Goal: Task Accomplishment & Management: Use online tool/utility

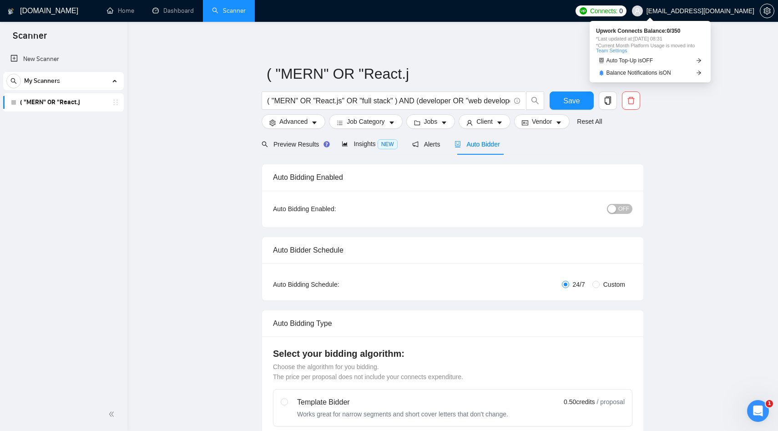
click at [622, 11] on span "0" at bounding box center [621, 11] width 4 height 10
click at [643, 72] on span "Balance Notifications is ON" at bounding box center [638, 72] width 65 height 5
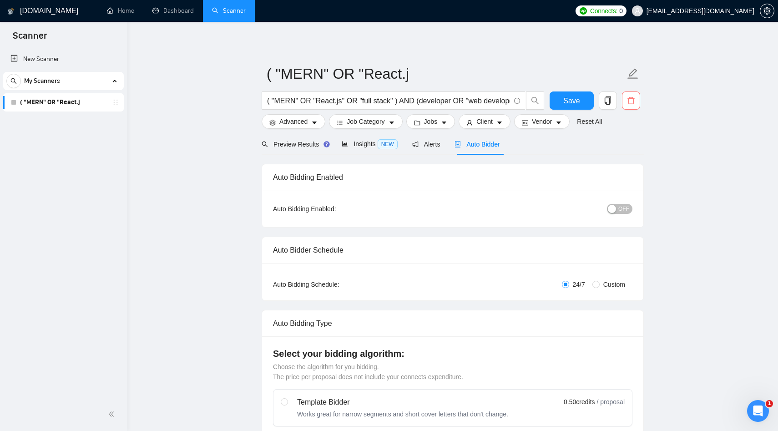
click at [634, 107] on button "button" at bounding box center [631, 100] width 18 height 18
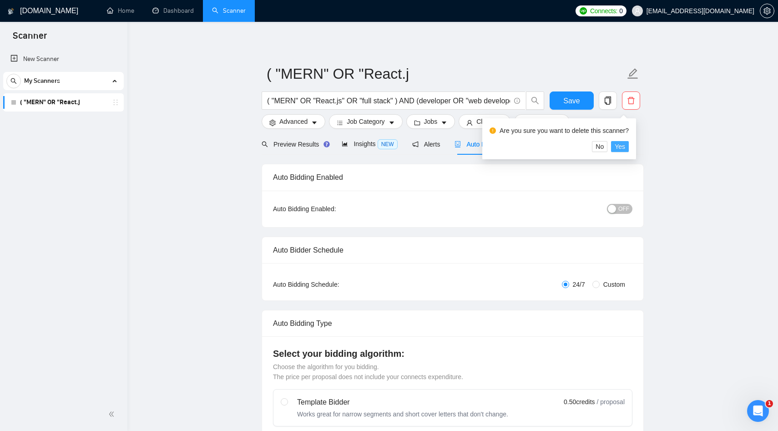
click at [628, 148] on button "Yes" at bounding box center [620, 146] width 18 height 11
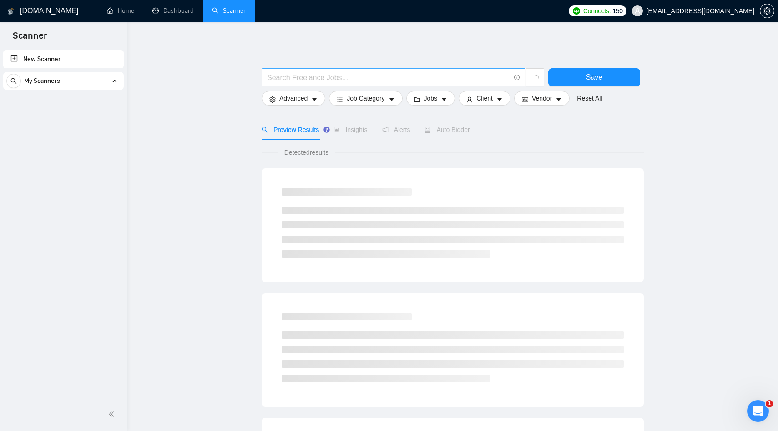
click at [436, 75] on input "text" at bounding box center [388, 77] width 243 height 11
paste input "(React OR "React.js" OR Next.js OR "Next JS" OR Node OR "Node.js" OR "full stac…"
type input "(React OR "React.js" OR Next.js OR "Next JS" OR Node OR "Node.js" OR "full stac…"
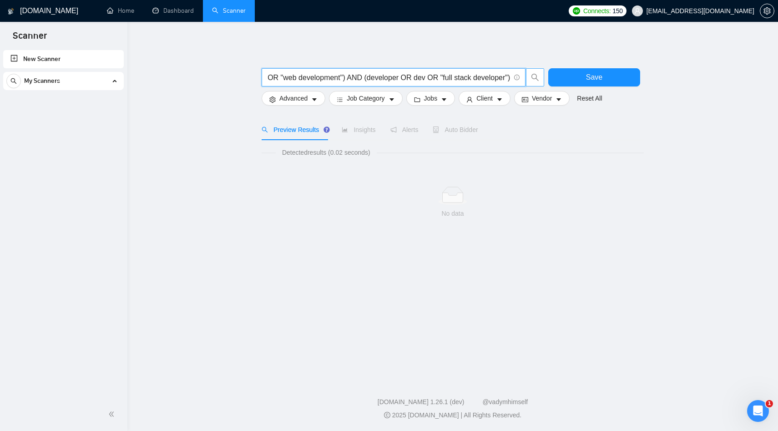
click at [534, 77] on icon "search" at bounding box center [535, 77] width 8 height 8
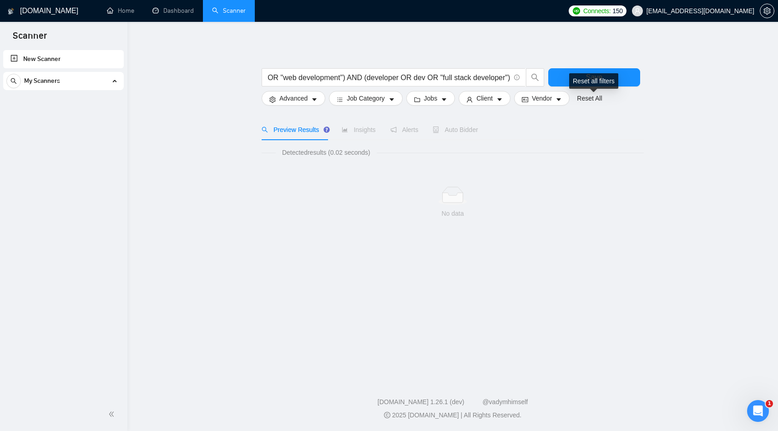
scroll to position [0, 0]
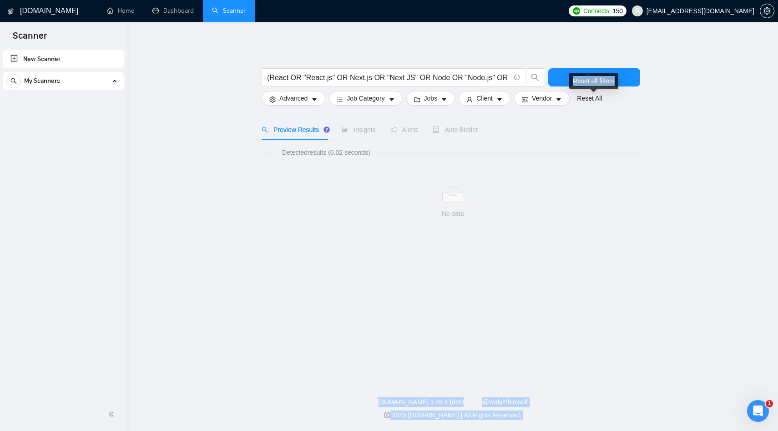
drag, startPoint x: 599, startPoint y: 86, endPoint x: 378, endPoint y: 263, distance: 282.4
click at [378, 262] on body "Scanner New Scanner My Scanners [DOMAIN_NAME] Home Dashboard Scanner Connects: …" at bounding box center [389, 215] width 778 height 431
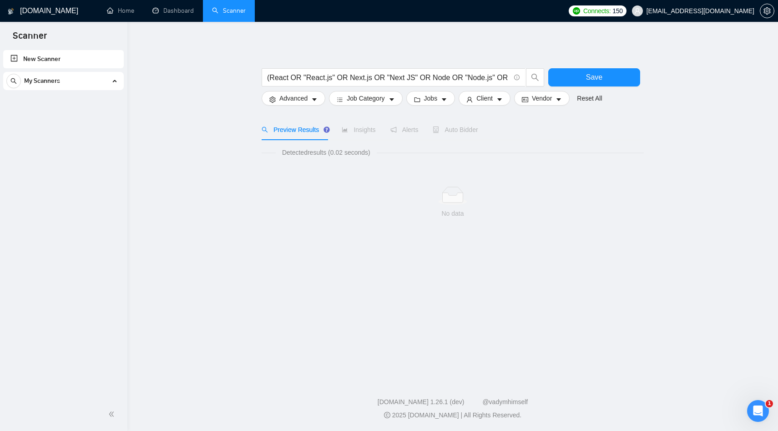
click at [233, 226] on main "(React OR "React.js" OR Next.js OR "Next JS" OR Node OR "Node.js" OR "full stac…" at bounding box center [452, 198] width 621 height 324
click at [594, 80] on span "Save" at bounding box center [594, 76] width 16 height 11
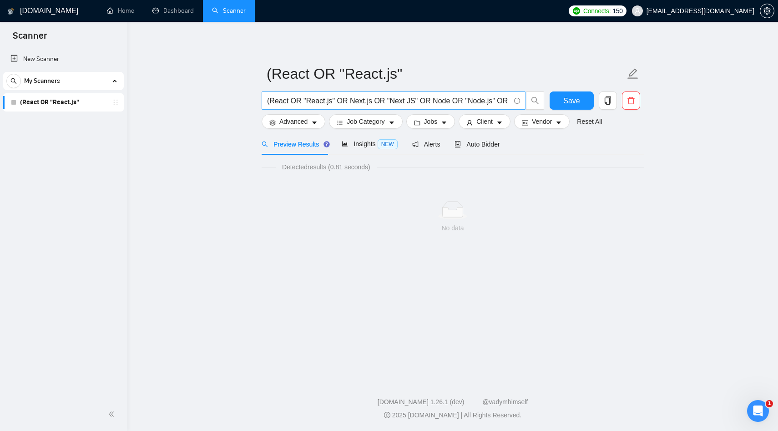
click at [396, 103] on input "(React OR "React.js" OR Next.js OR "Next JS" OR Node OR "Node.js" OR "full stac…" at bounding box center [388, 100] width 243 height 11
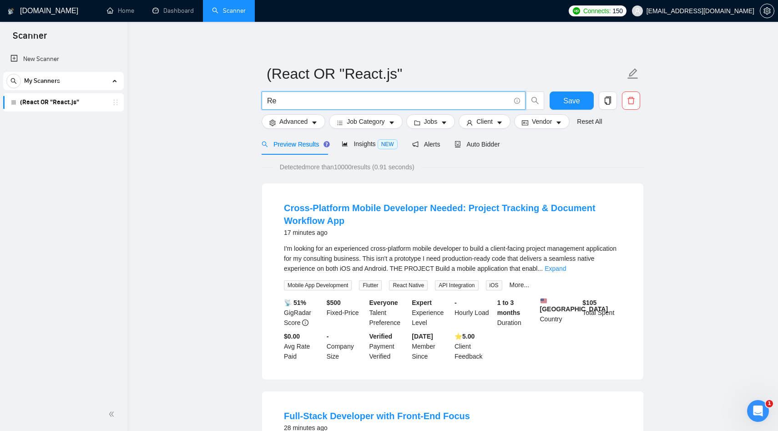
type input "R"
paste input "("React" OR "React.js" OR Next.js OR Node OR "Node.js") ("full stack" OR fullst…"
click at [538, 105] on button "button" at bounding box center [535, 100] width 18 height 18
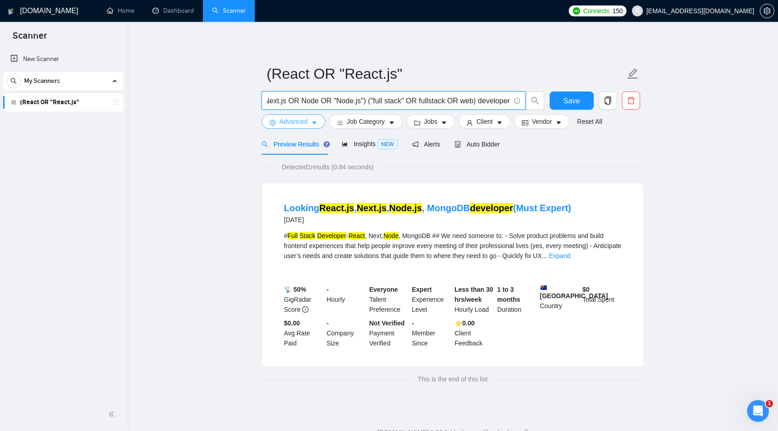
scroll to position [0, 0]
click at [305, 120] on span "Advanced" at bounding box center [293, 121] width 28 height 10
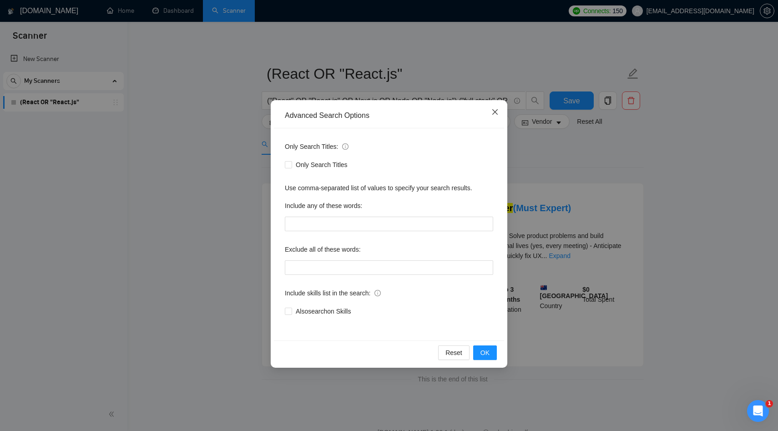
click at [493, 112] on icon "close" at bounding box center [494, 111] width 7 height 7
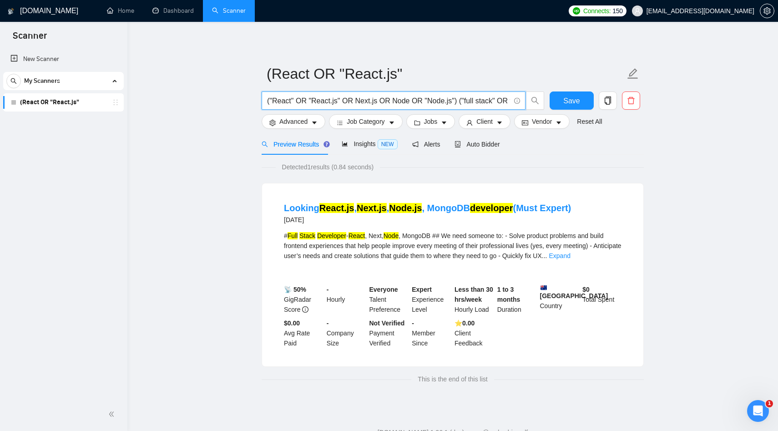
click at [348, 104] on input "("React" OR "React.js" OR Next.js OR Node OR "Node.js") ("full stack" OR fullst…" at bounding box center [388, 100] width 243 height 11
click at [461, 102] on input "("React" OR "React.js" OR Next.js OR Node OR "Node.js") ("full stack" OR fullst…" at bounding box center [388, 100] width 243 height 11
click at [509, 101] on input "("React" OR "React.js" OR Next.js OR Node OR "Node.js") ("full stack" OR fullst…" at bounding box center [388, 100] width 243 height 11
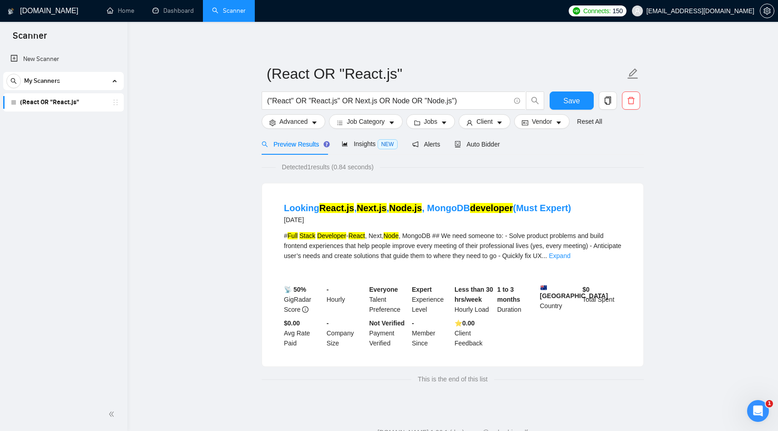
click at [548, 103] on div "Save" at bounding box center [571, 102] width 48 height 23
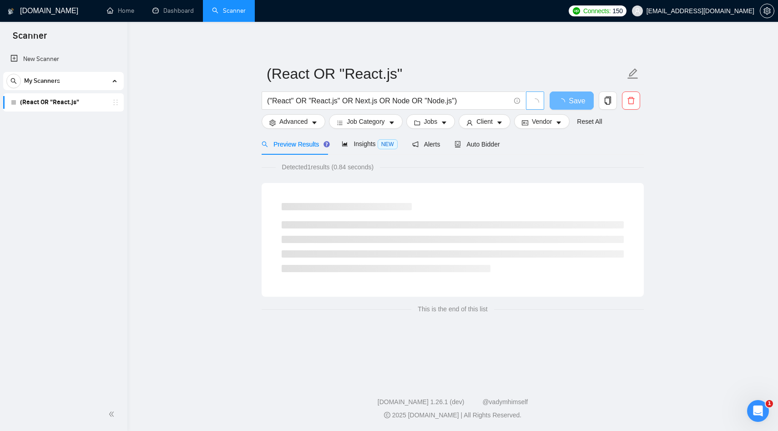
click at [537, 102] on icon "loading" at bounding box center [535, 102] width 8 height 8
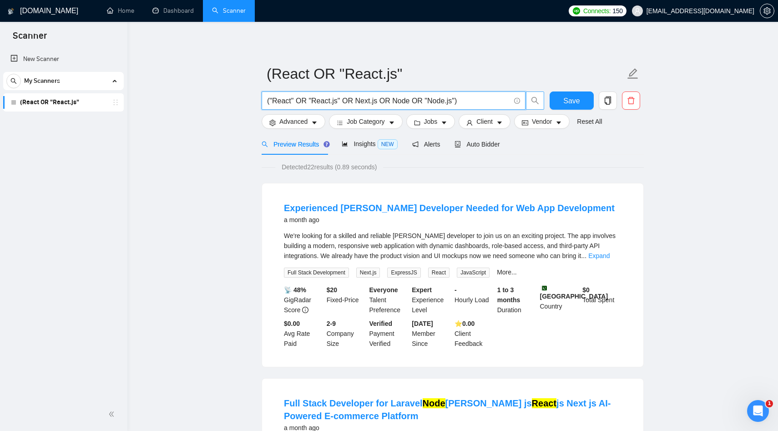
click at [356, 102] on input "("React" OR "React.js" OR Next.js OR Node OR "Node.js")" at bounding box center [388, 100] width 243 height 11
drag, startPoint x: 455, startPoint y: 101, endPoint x: 344, endPoint y: 101, distance: 110.9
click at [344, 101] on input "("React" OR "React.js" OR Next.js OR Node OR "Node.js")" at bounding box center [388, 100] width 243 height 11
click at [537, 103] on icon "search" at bounding box center [534, 100] width 7 height 7
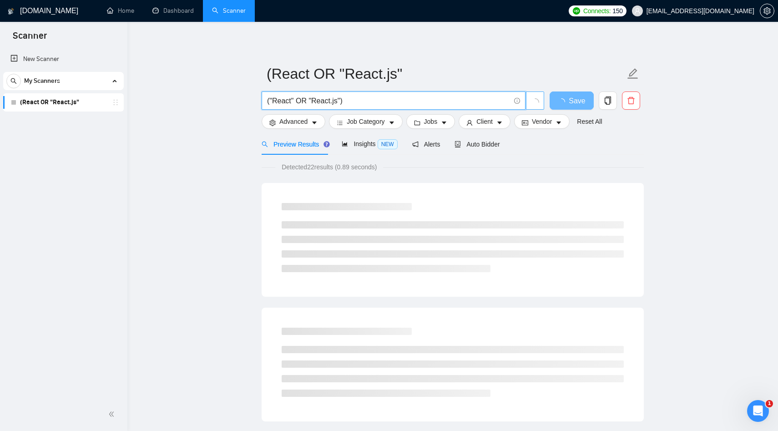
type input "("React" OR "React.js")"
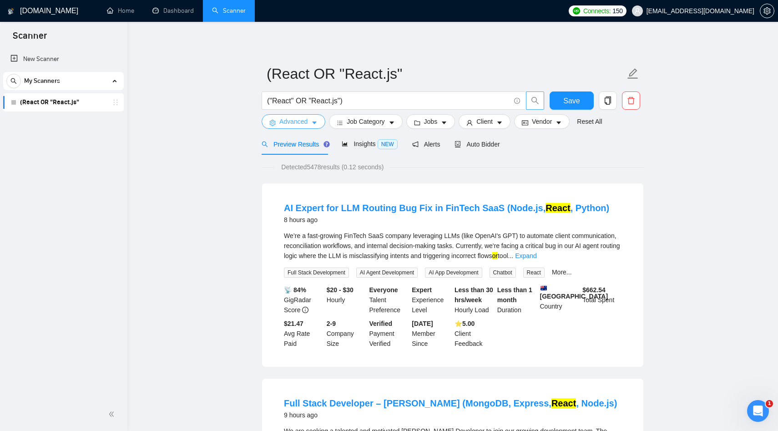
click at [297, 122] on span "Advanced" at bounding box center [293, 121] width 28 height 10
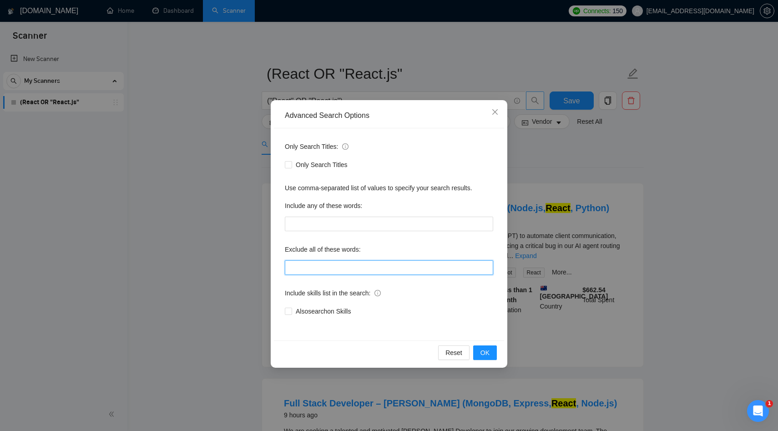
click at [306, 268] on input "text" at bounding box center [389, 267] width 208 height 15
paste input ""no agencies", "no agency", "only freelancers", "freelancer only""
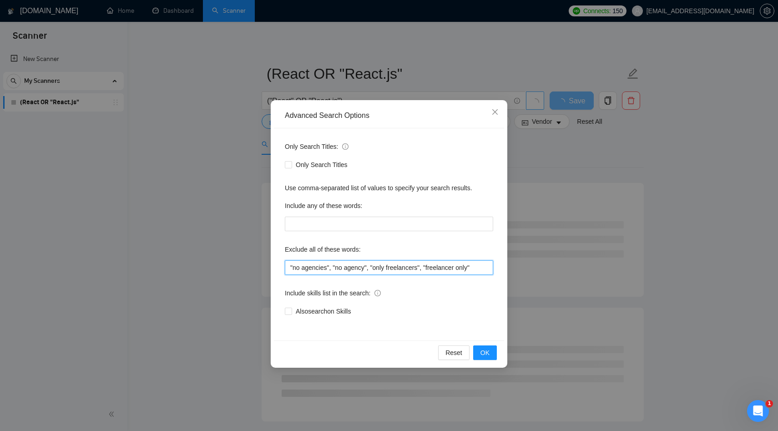
type input ""no agencies", "no agency", "only freelancers", "freelancer only""
click at [371, 322] on div "Only Search Titles: Only Search Titles Use comma-separated list of values to sp…" at bounding box center [389, 234] width 230 height 212
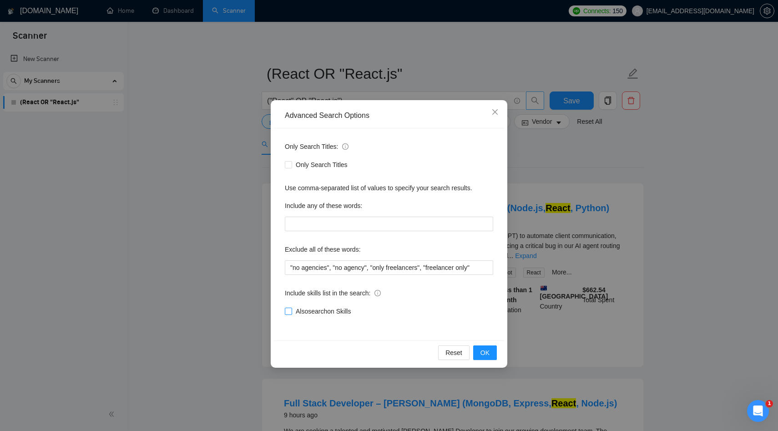
click at [344, 310] on span "Also search on Skills" at bounding box center [323, 311] width 62 height 10
click at [291, 310] on input "Also search on Skills" at bounding box center [288, 310] width 6 height 6
checkbox input "true"
click at [484, 352] on span "OK" at bounding box center [484, 352] width 9 height 10
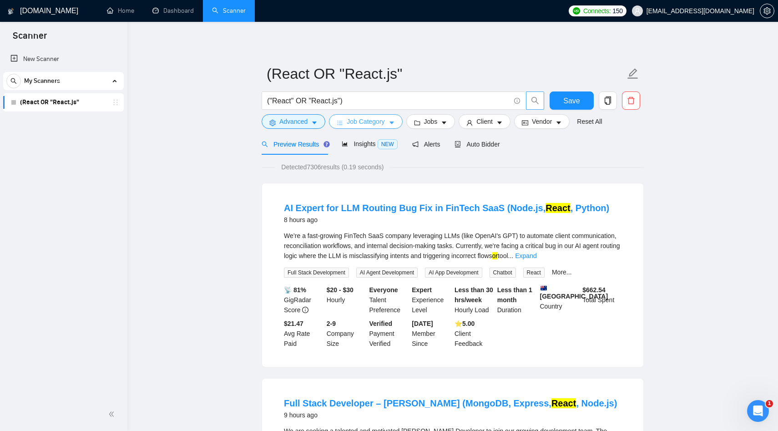
click at [363, 126] on span "Job Category" at bounding box center [365, 121] width 38 height 10
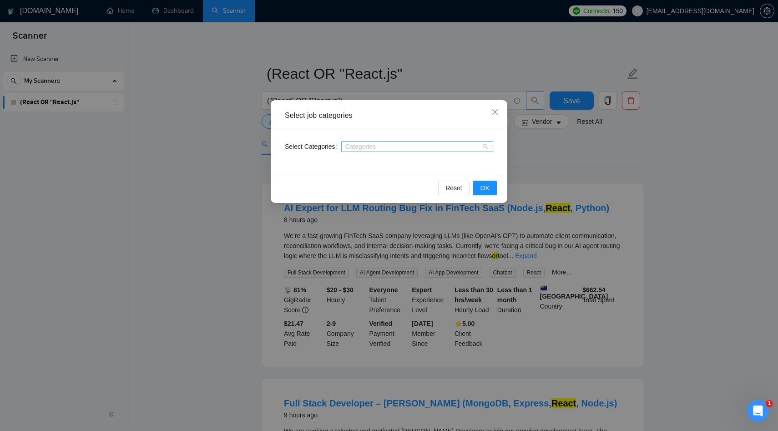
click at [363, 147] on div at bounding box center [412, 146] width 138 height 7
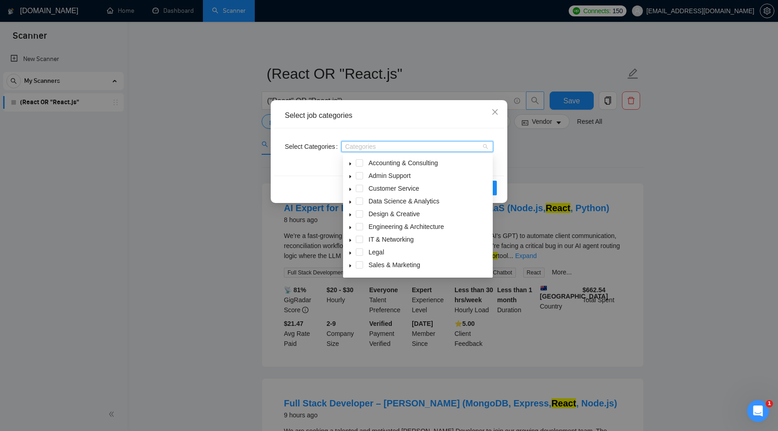
click at [311, 181] on div "Reset OK" at bounding box center [389, 188] width 230 height 24
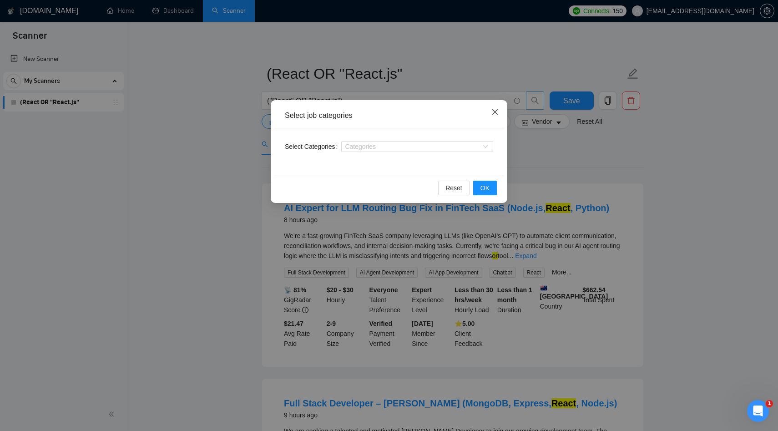
click at [492, 114] on icon "close" at bounding box center [494, 111] width 5 height 5
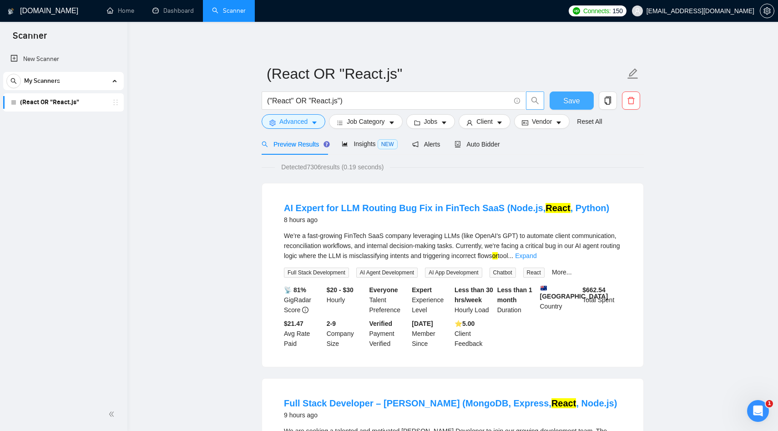
click at [579, 103] on button "Save" at bounding box center [571, 100] width 44 height 18
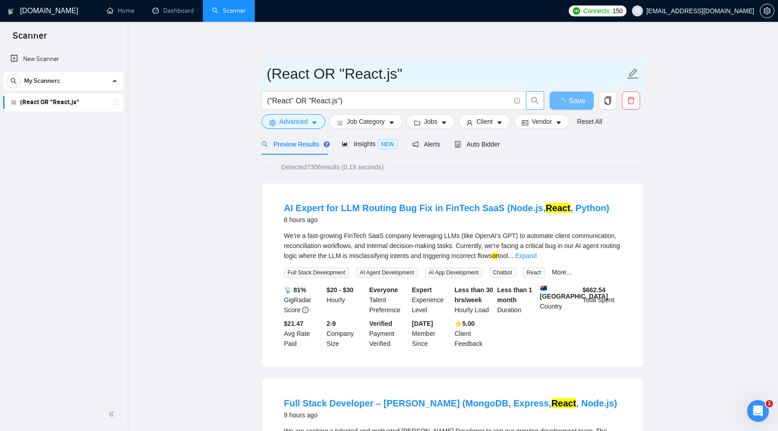
click at [363, 72] on input "(React OR "React.js"" at bounding box center [445, 73] width 358 height 23
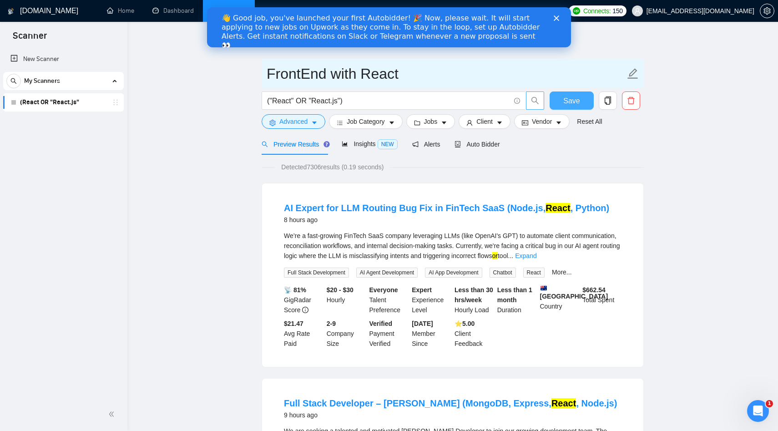
type input "FrontEnd with React"
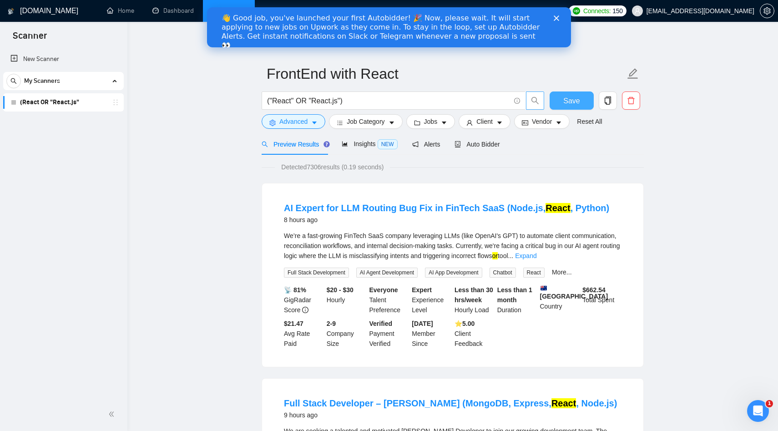
click at [572, 106] on span "Save" at bounding box center [571, 100] width 16 height 11
click at [424, 123] on button "Jobs" at bounding box center [430, 121] width 49 height 15
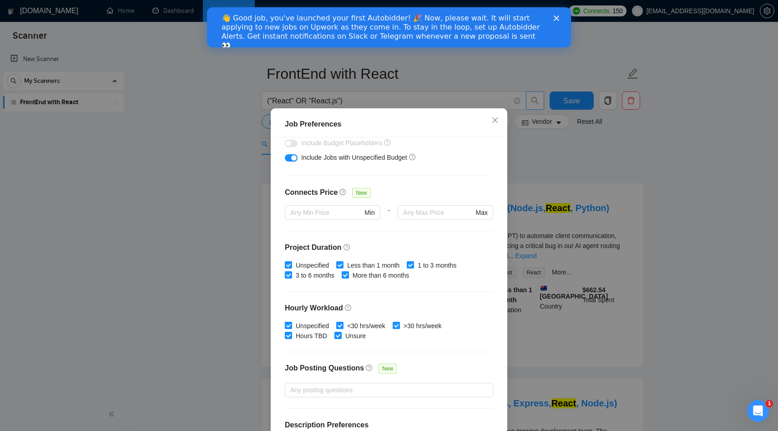
scroll to position [211, 0]
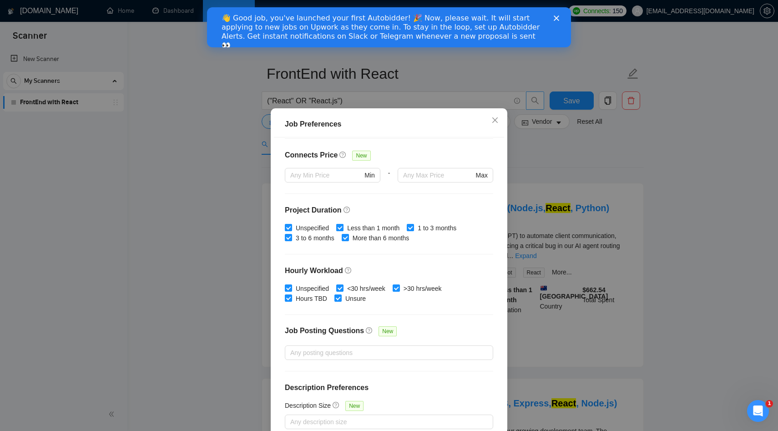
click at [341, 227] on input "Less than 1 month" at bounding box center [339, 227] width 6 height 6
checkbox input "false"
click at [291, 227] on span at bounding box center [288, 227] width 7 height 7
click at [291, 227] on input "Unspecified" at bounding box center [288, 227] width 6 height 6
checkbox input "false"
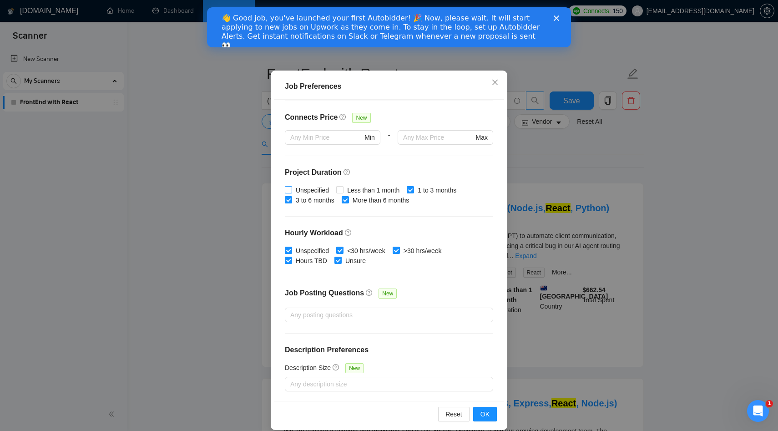
scroll to position [48, 0]
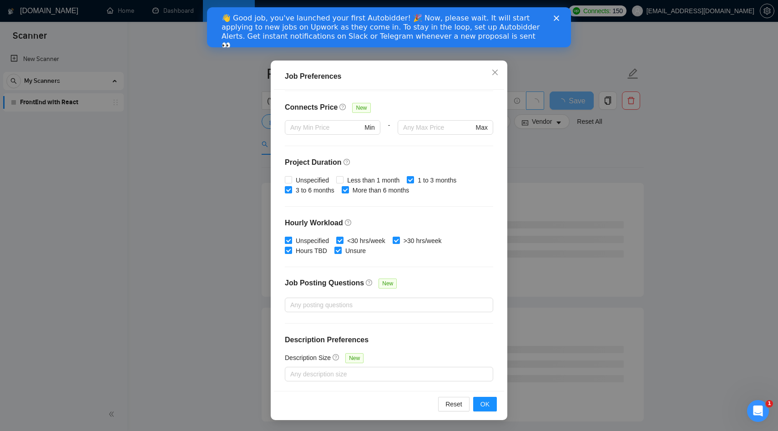
click at [310, 242] on span "Unspecified" at bounding box center [312, 241] width 40 height 10
click at [291, 242] on input "Unspecified" at bounding box center [288, 239] width 6 height 6
checkbox input "false"
click at [357, 238] on span "<30 hrs/week" at bounding box center [365, 241] width 45 height 10
click at [342, 238] on input "<30 hrs/week" at bounding box center [339, 239] width 6 height 6
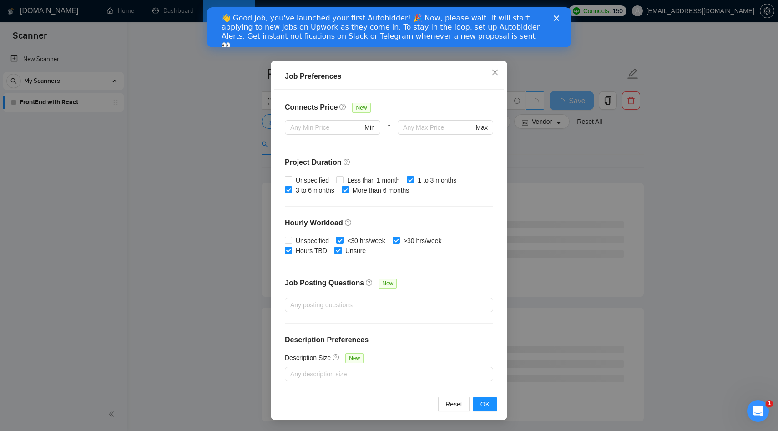
checkbox input "false"
click at [484, 407] on span "OK" at bounding box center [484, 404] width 9 height 10
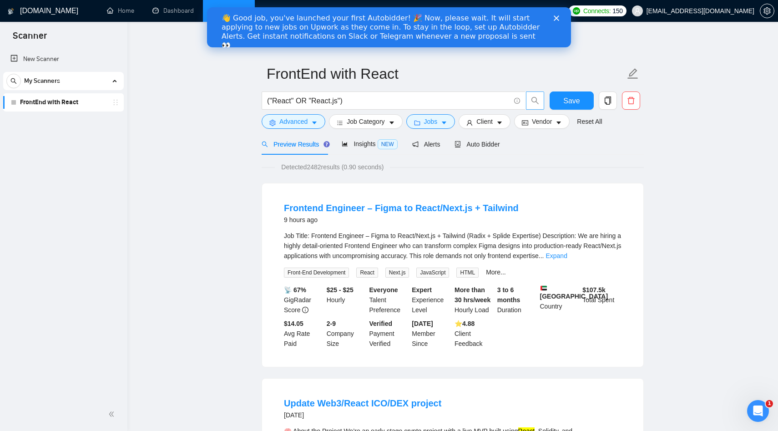
scroll to position [0, 0]
click at [482, 123] on span "Client" at bounding box center [484, 121] width 16 height 10
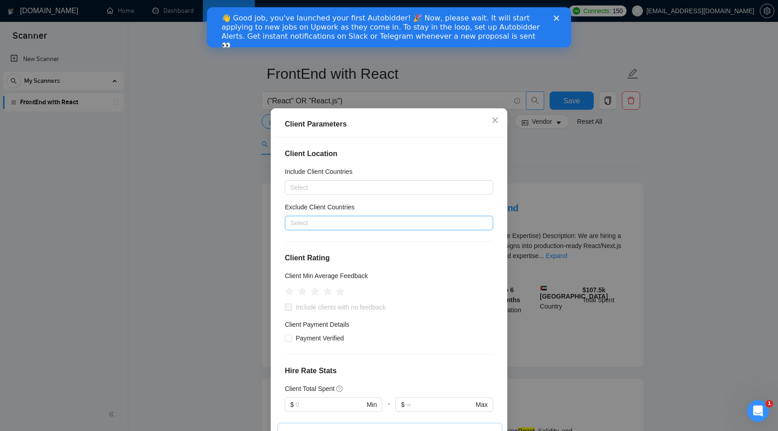
click at [316, 223] on div at bounding box center [384, 222] width 195 height 11
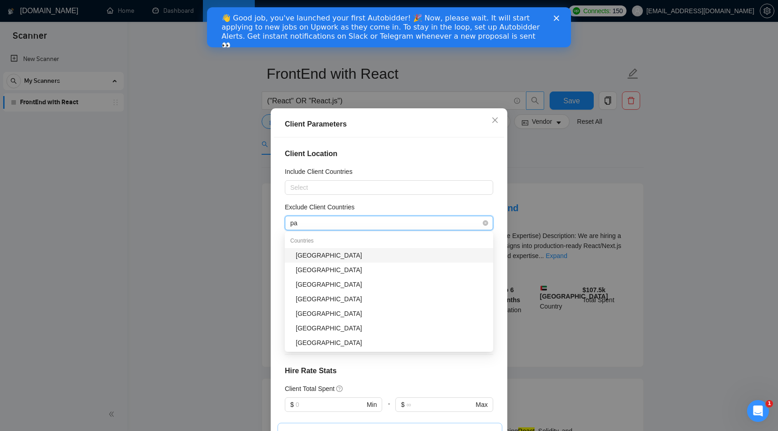
type input "pak"
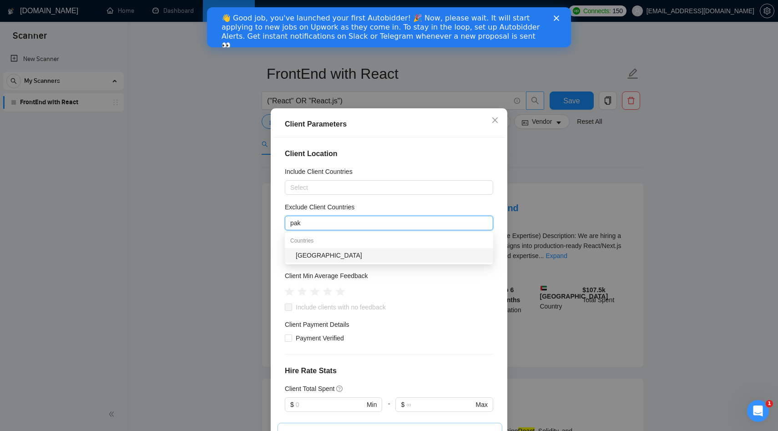
click at [311, 258] on div "[GEOGRAPHIC_DATA]" at bounding box center [392, 255] width 192 height 10
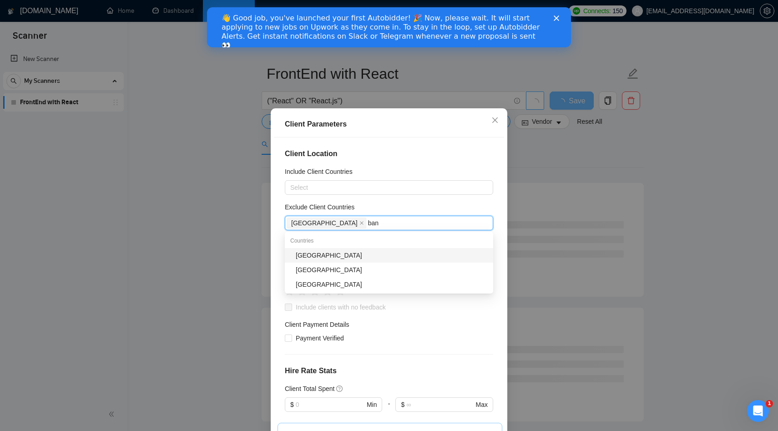
type input "bang"
click at [326, 251] on div "[GEOGRAPHIC_DATA]" at bounding box center [392, 255] width 192 height 10
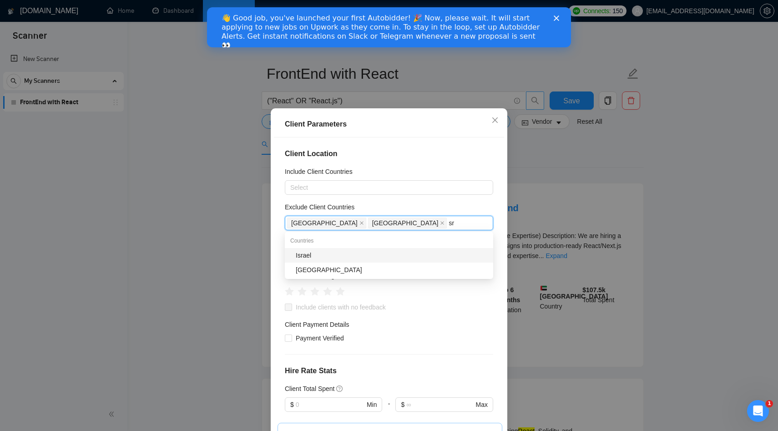
type input "s"
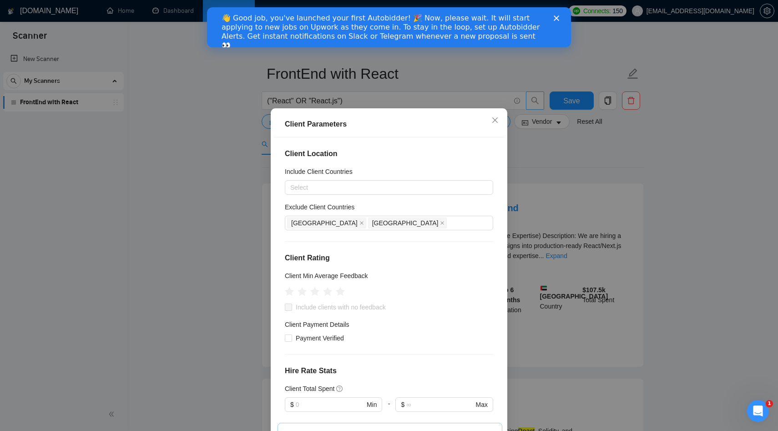
click at [397, 206] on div "Exclude Client Countries" at bounding box center [389, 209] width 208 height 14
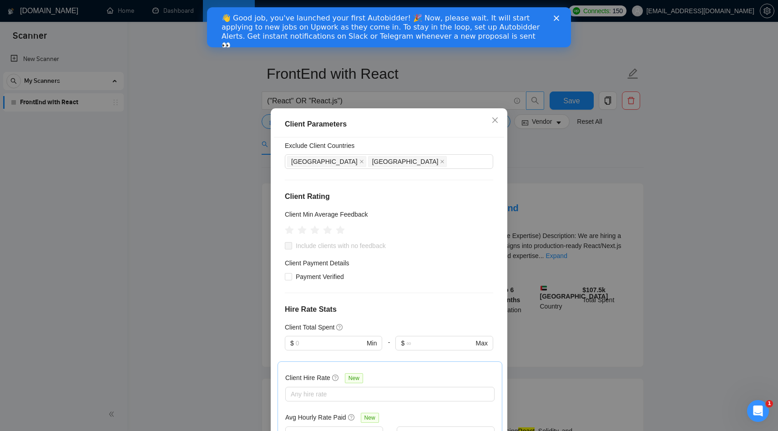
scroll to position [66, 0]
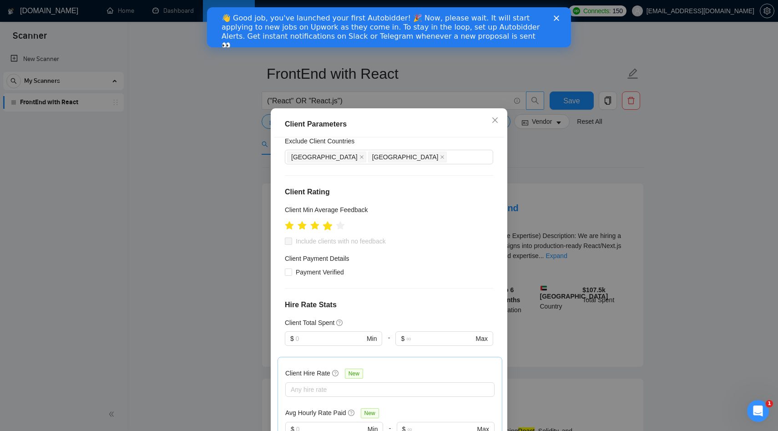
click at [329, 226] on icon "star" at bounding box center [328, 225] width 10 height 9
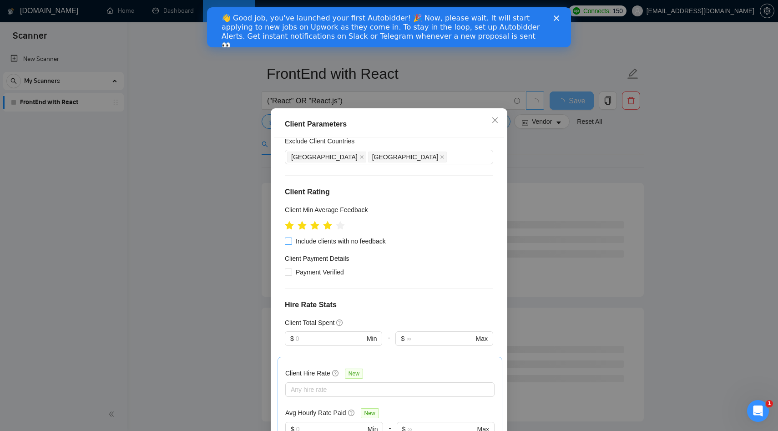
click at [326, 239] on span "Include clients with no feedback" at bounding box center [340, 241] width 97 height 10
click at [291, 239] on input "Include clients with no feedback" at bounding box center [288, 240] width 6 height 6
click at [326, 242] on span "Include clients with no feedback" at bounding box center [340, 241] width 97 height 10
click at [291, 242] on input "Include clients with no feedback" at bounding box center [288, 240] width 6 height 6
checkbox input "false"
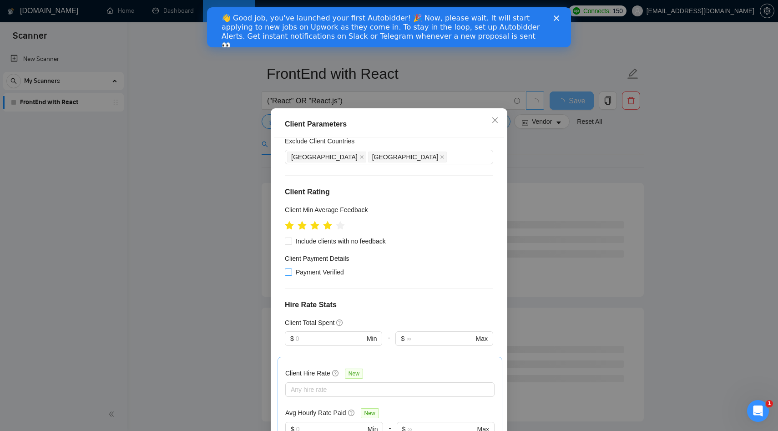
click at [314, 274] on span "Payment Verified" at bounding box center [319, 272] width 55 height 10
click at [291, 274] on input "Payment Verified" at bounding box center [288, 271] width 6 height 6
checkbox input "true"
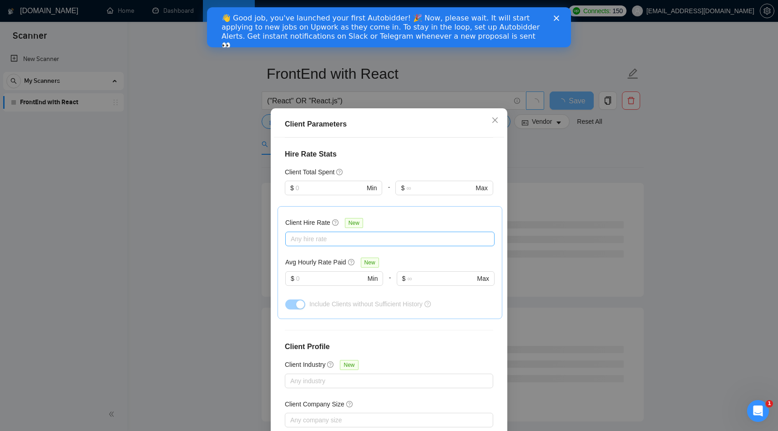
scroll to position [239, 0]
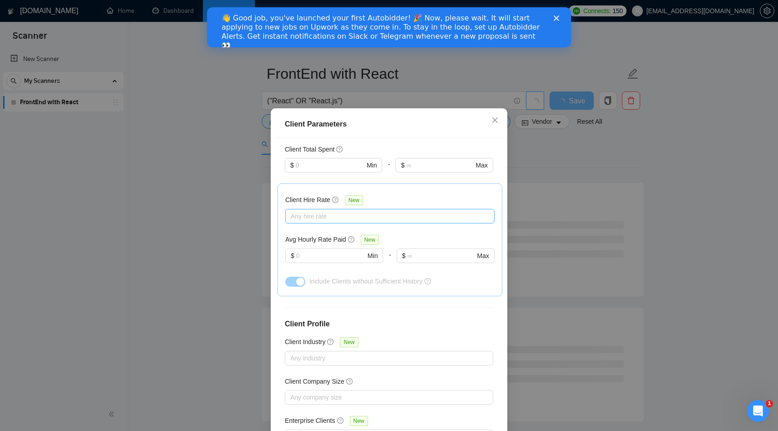
click at [325, 216] on div at bounding box center [385, 216] width 196 height 11
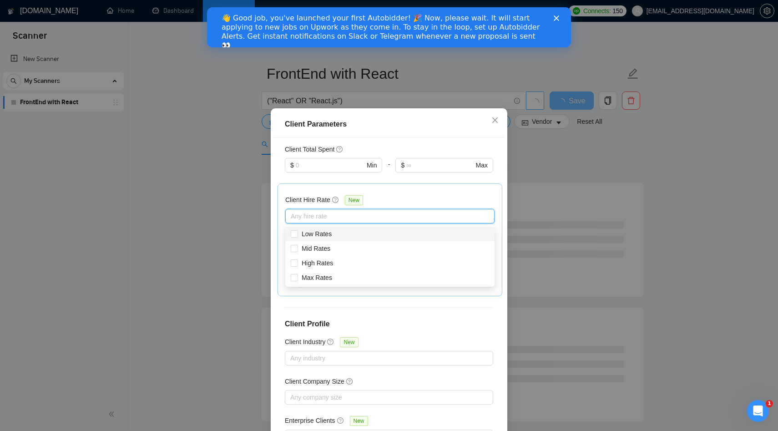
click at [325, 216] on div at bounding box center [385, 216] width 196 height 11
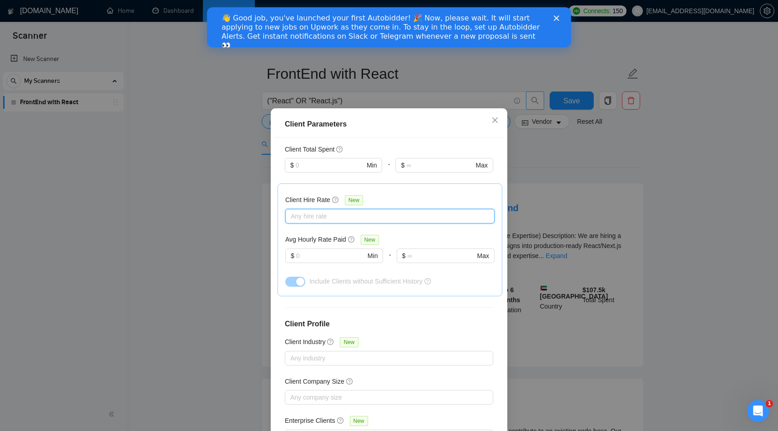
click at [336, 218] on div at bounding box center [385, 216] width 196 height 11
click at [316, 246] on span "Mid Rates" at bounding box center [315, 248] width 29 height 7
click at [297, 246] on input "Mid Rates" at bounding box center [294, 248] width 6 height 6
checkbox input "true"
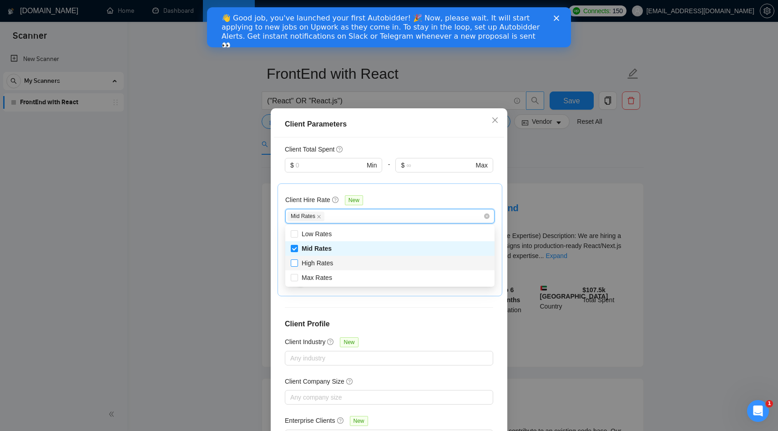
click at [314, 261] on span "High Rates" at bounding box center [316, 262] width 31 height 7
click at [297, 261] on input "High Rates" at bounding box center [294, 262] width 6 height 6
checkbox input "true"
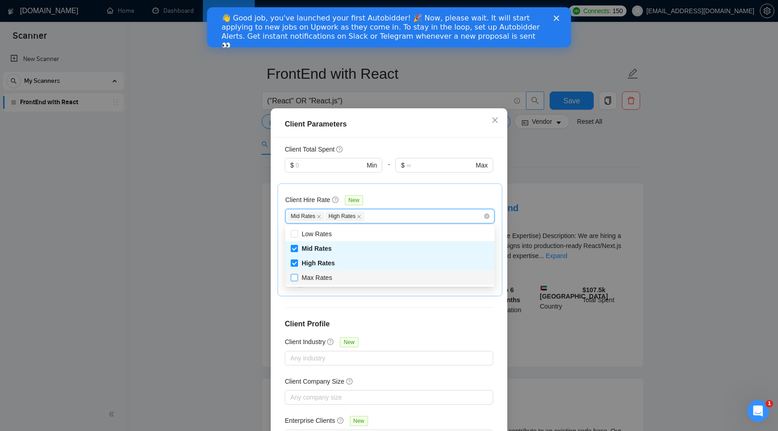
click at [313, 276] on span "Max Rates" at bounding box center [316, 277] width 30 height 7
click at [297, 276] on input "Max Rates" at bounding box center [294, 277] width 6 height 6
checkbox input "true"
click at [343, 301] on div "Client Location Include Client Countries Select Exclude Client Countries [GEOGR…" at bounding box center [389, 287] width 230 height 301
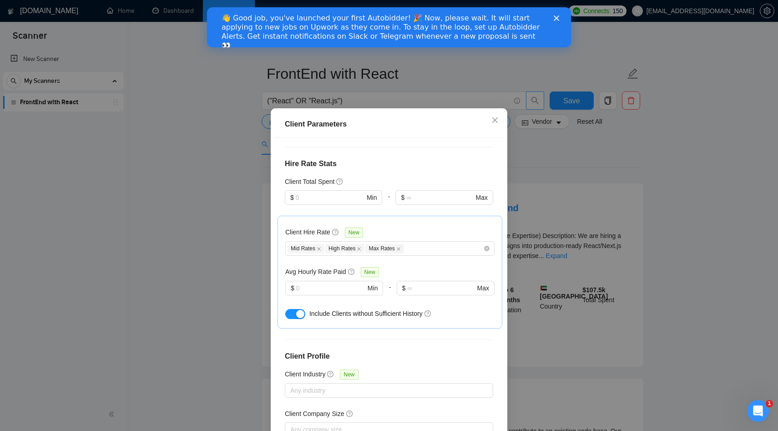
scroll to position [265, 0]
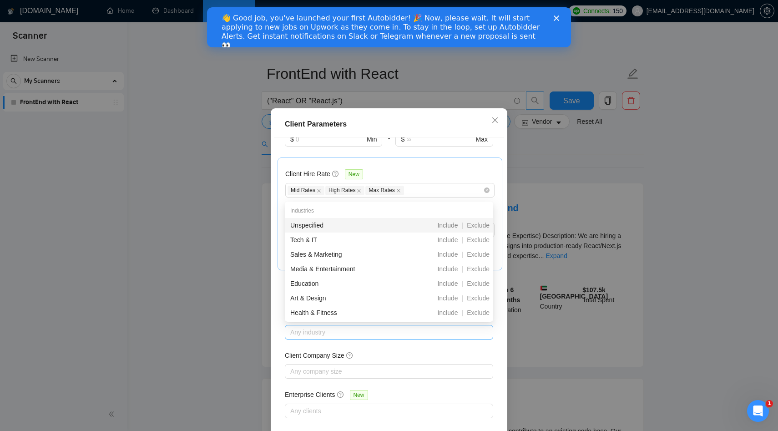
click at [332, 331] on div at bounding box center [384, 331] width 195 height 11
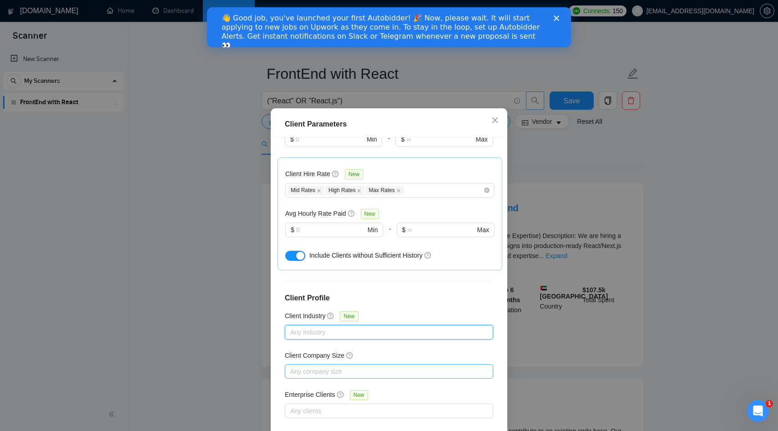
click at [317, 366] on div at bounding box center [384, 371] width 195 height 11
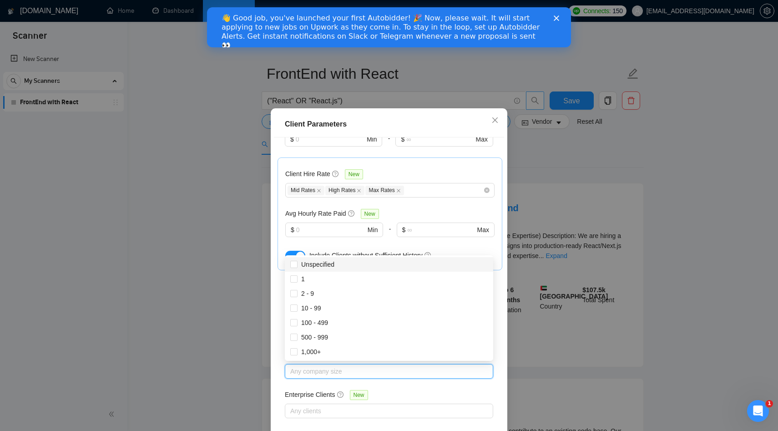
click at [321, 380] on div "Client Location Include Client Countries Select Exclude Client Countries [GEOGR…" at bounding box center [389, 287] width 230 height 301
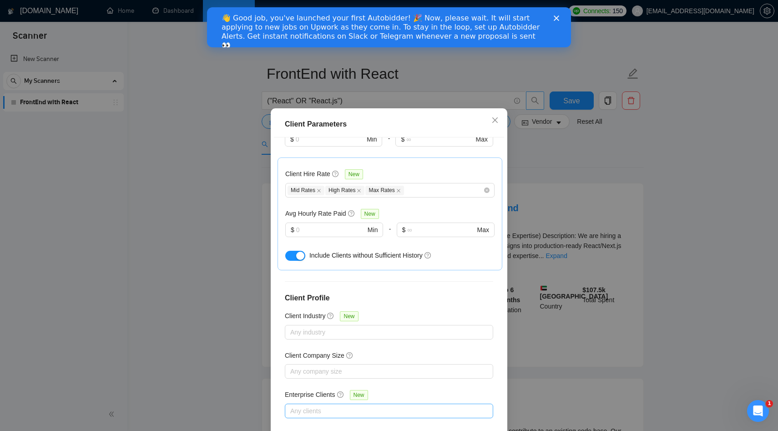
click at [314, 403] on div "Any clients" at bounding box center [389, 410] width 208 height 15
click at [313, 408] on div at bounding box center [384, 410] width 195 height 11
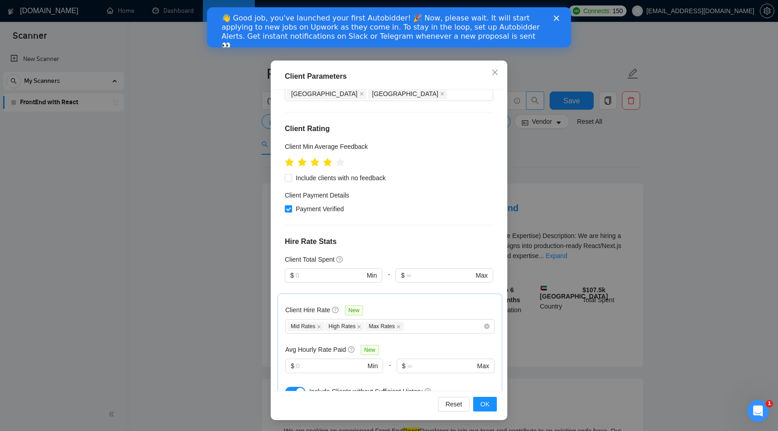
scroll to position [0, 0]
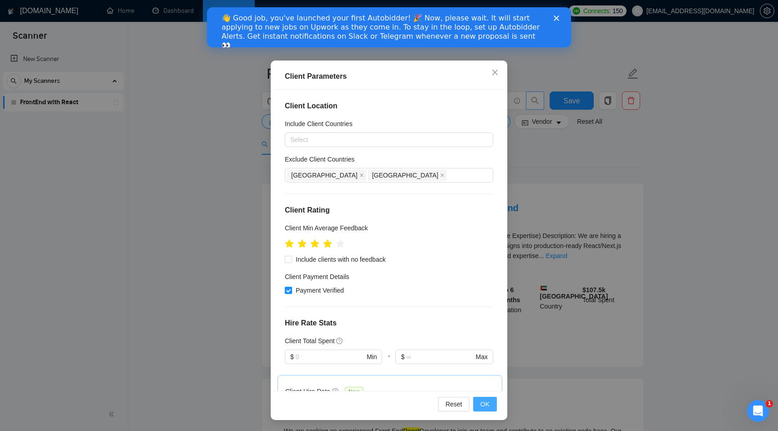
click at [488, 401] on span "OK" at bounding box center [484, 404] width 9 height 10
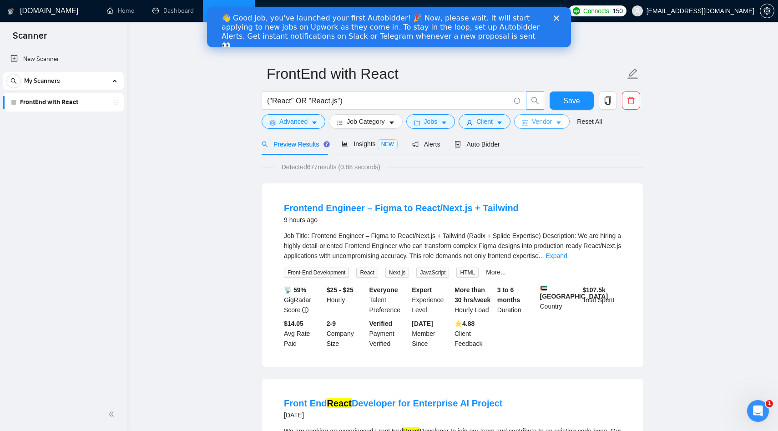
click at [541, 123] on span "Vendor" at bounding box center [542, 121] width 20 height 10
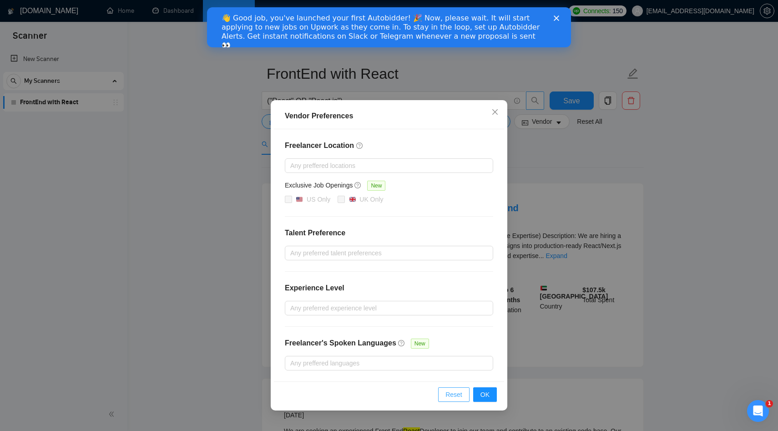
click at [459, 396] on span "Reset" at bounding box center [453, 394] width 17 height 10
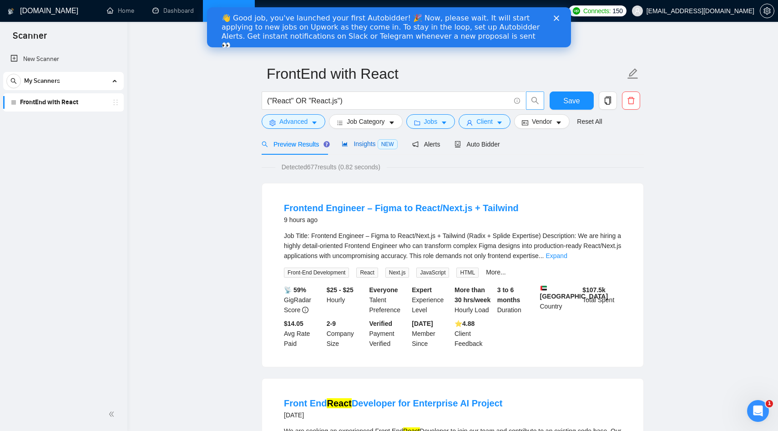
click at [372, 146] on span "Insights NEW" at bounding box center [368, 143] width 55 height 7
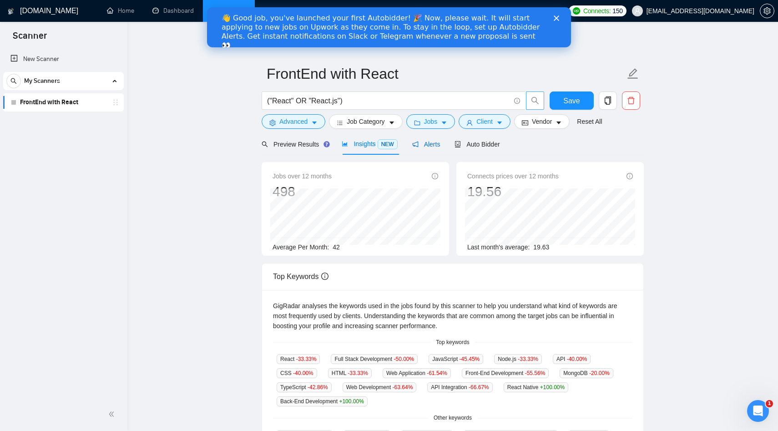
click at [427, 148] on div "Alerts" at bounding box center [426, 144] width 28 height 10
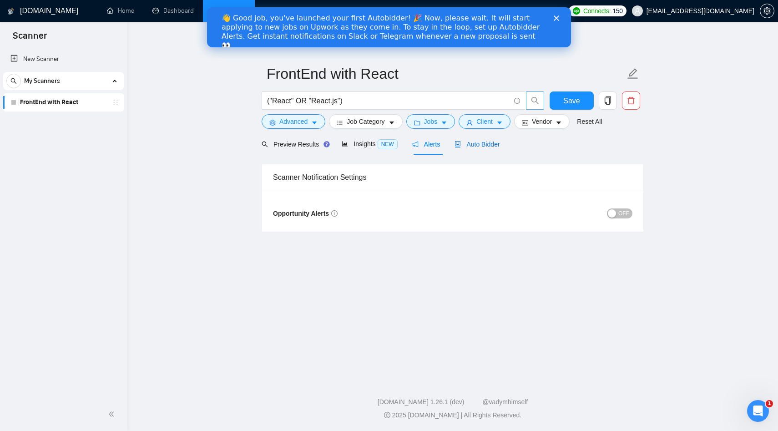
click at [469, 148] on div "Auto Bidder" at bounding box center [476, 144] width 45 height 10
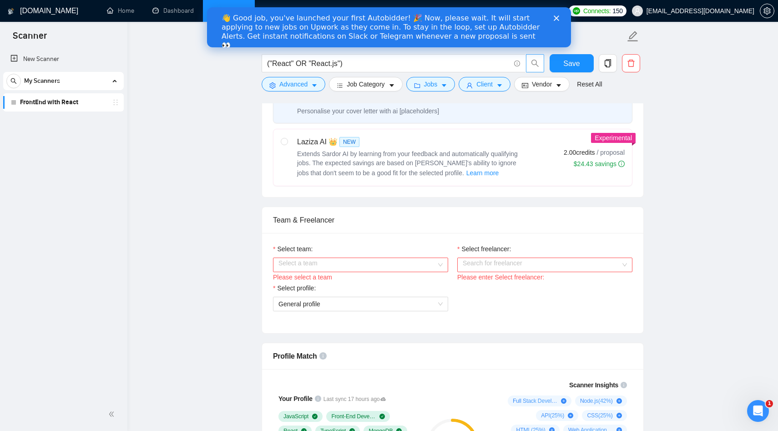
scroll to position [389, 0]
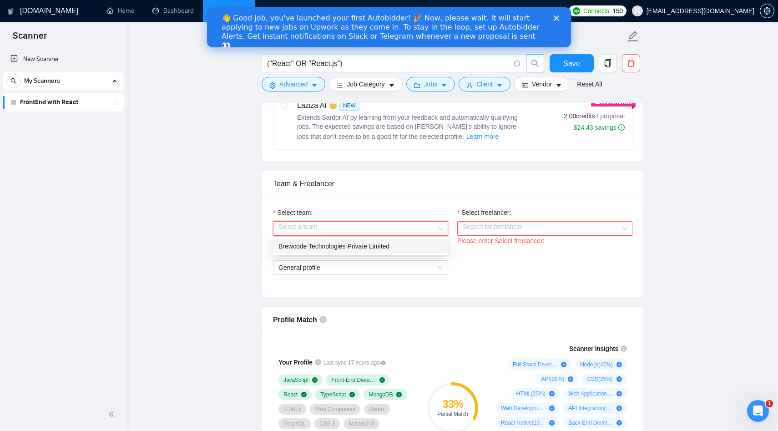
click at [396, 228] on input "Select team:" at bounding box center [357, 228] width 158 height 14
click at [370, 241] on div "Brewcode Technologies Private Limited" at bounding box center [360, 246] width 164 height 10
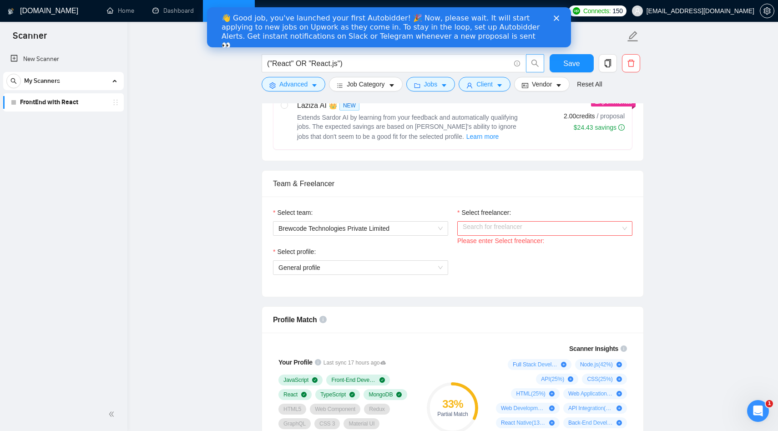
click at [518, 236] on div "Please enter Select freelancer:" at bounding box center [544, 241] width 175 height 10
click at [516, 232] on input "Select freelancer:" at bounding box center [541, 228] width 158 height 14
click at [502, 251] on div "[PERSON_NAME]" at bounding box center [544, 246] width 164 height 10
click at [369, 269] on span "General profile" at bounding box center [360, 268] width 164 height 14
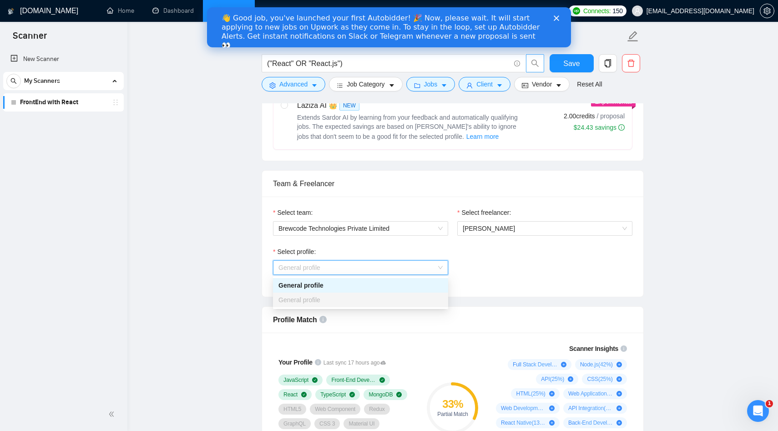
click at [369, 269] on span "General profile" at bounding box center [360, 268] width 164 height 14
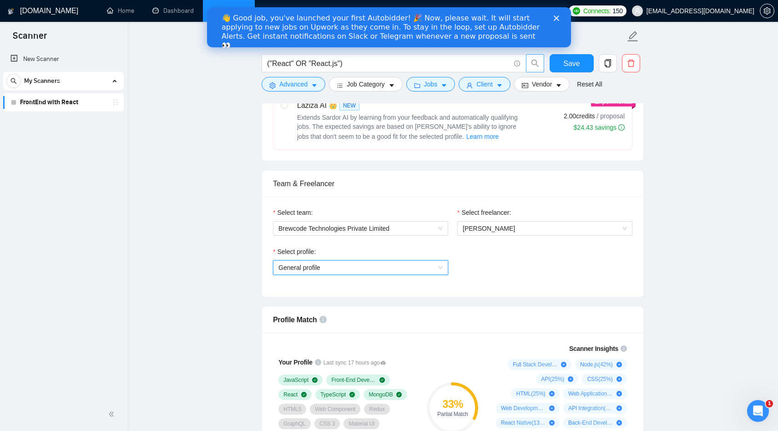
click at [490, 266] on div "Select profile: General profile General profile" at bounding box center [452, 265] width 368 height 39
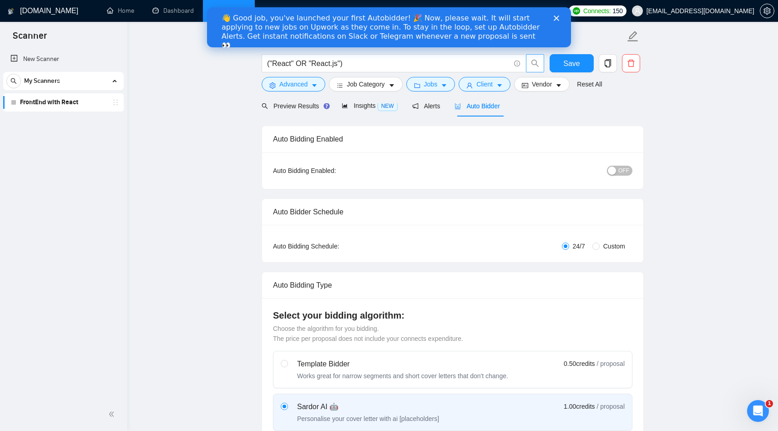
scroll to position [0, 0]
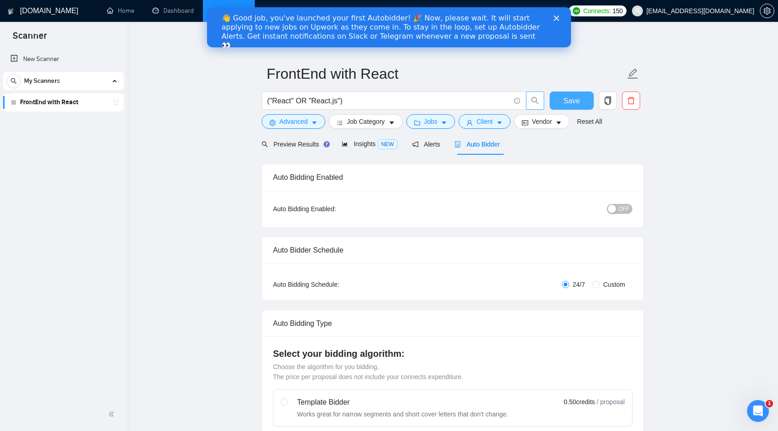
click at [577, 105] on span "Save" at bounding box center [571, 100] width 16 height 11
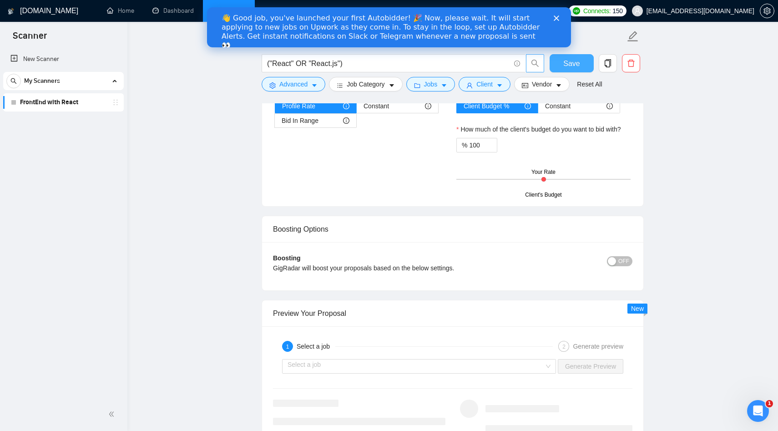
scroll to position [1506, 0]
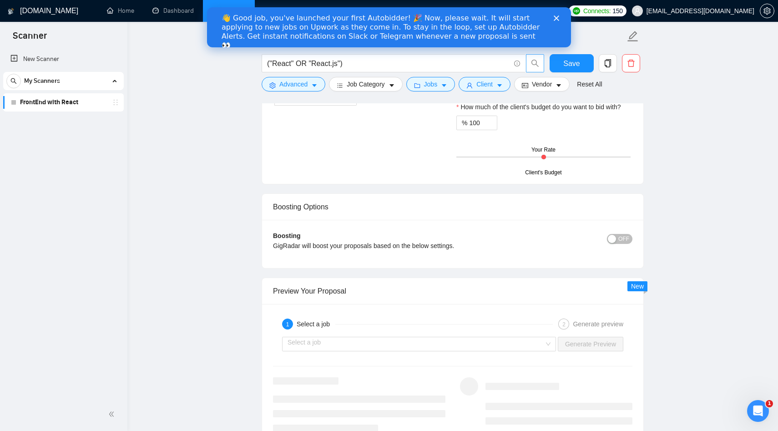
click at [615, 241] on div "button" at bounding box center [611, 239] width 8 height 8
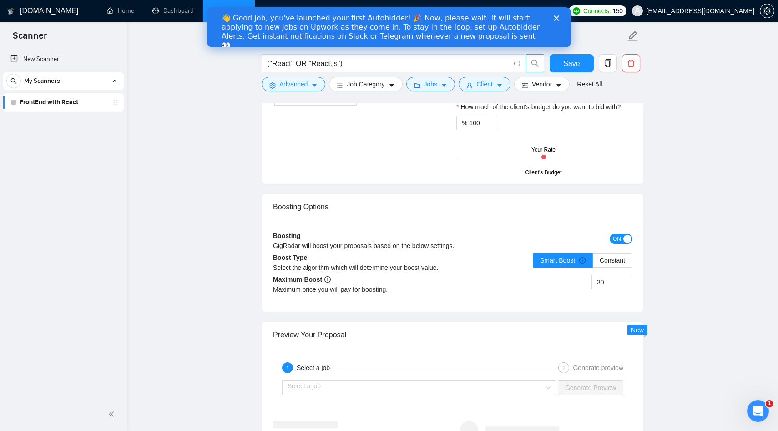
click at [483, 281] on div "30" at bounding box center [542, 287] width 180 height 25
click at [617, 237] on span "ON" at bounding box center [616, 239] width 8 height 10
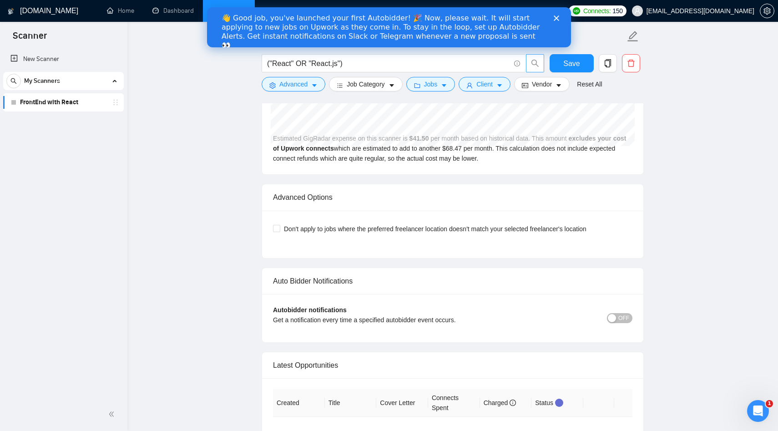
scroll to position [1987, 0]
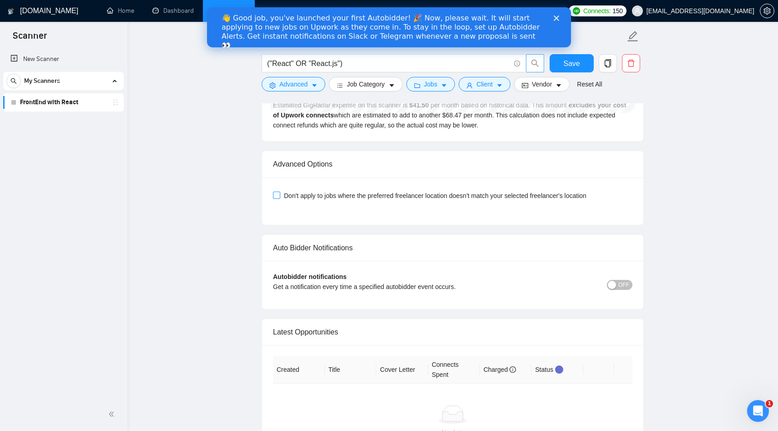
click at [470, 194] on span "Don't apply to jobs where the preferred freelancer location doesn't match your …" at bounding box center [435, 196] width 310 height 10
click at [279, 194] on input "Don't apply to jobs where the preferred freelancer location doesn't match your …" at bounding box center [276, 194] width 6 height 6
checkbox input "true"
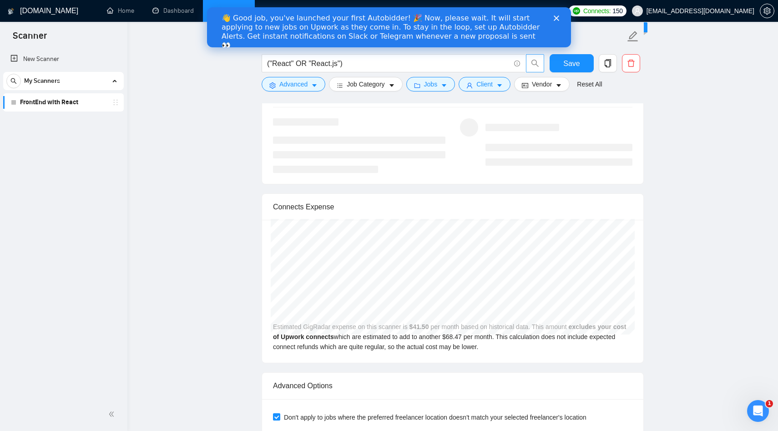
scroll to position [1748, 0]
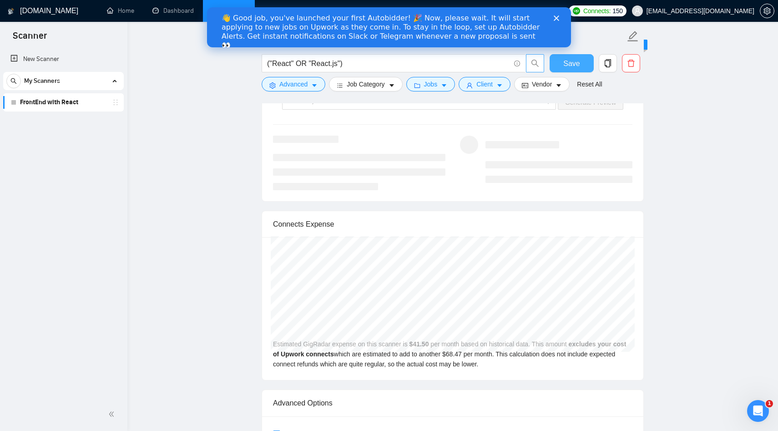
click at [579, 66] on span "Save" at bounding box center [571, 63] width 16 height 11
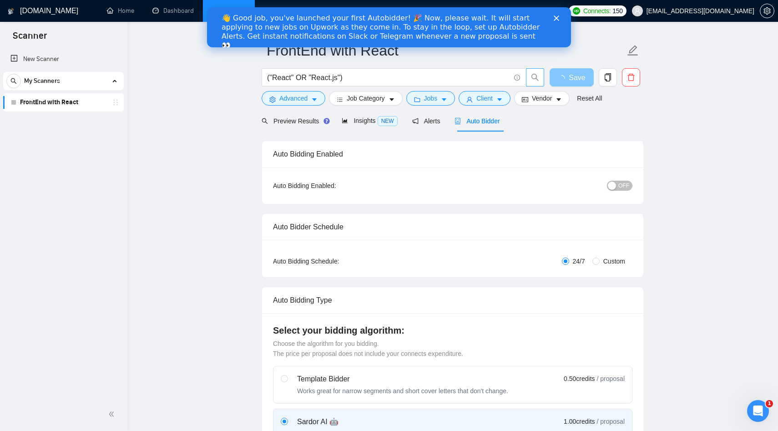
scroll to position [0, 0]
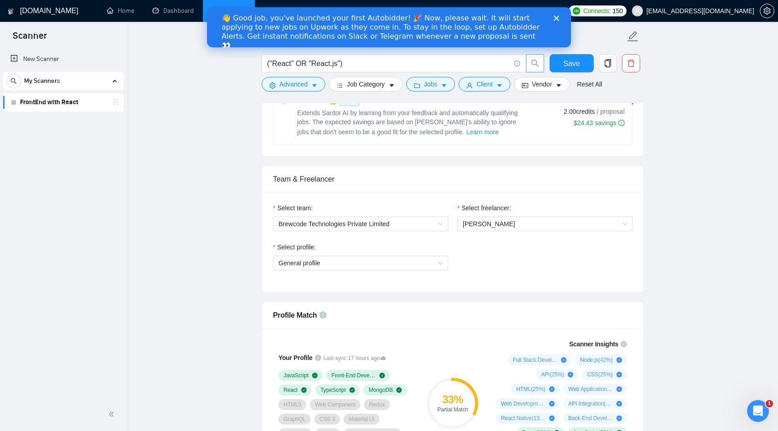
scroll to position [427, 0]
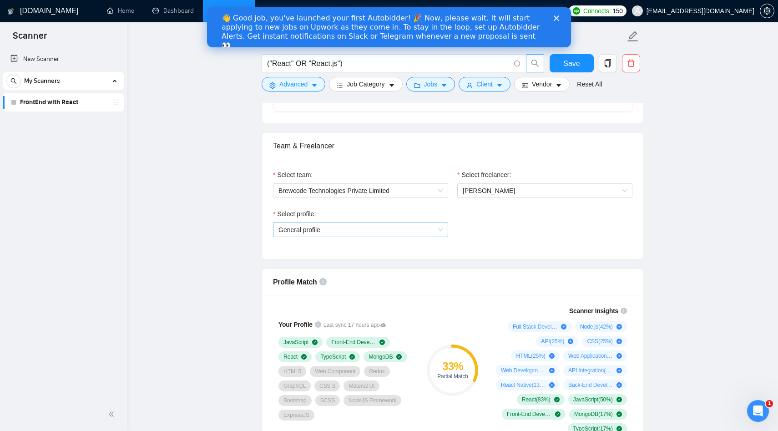
click at [393, 226] on span "General profile" at bounding box center [360, 230] width 164 height 14
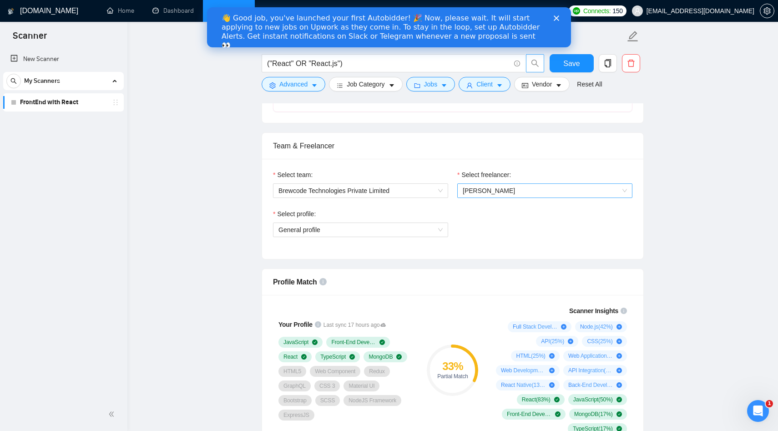
click at [485, 188] on span "[PERSON_NAME]" at bounding box center [488, 190] width 52 height 7
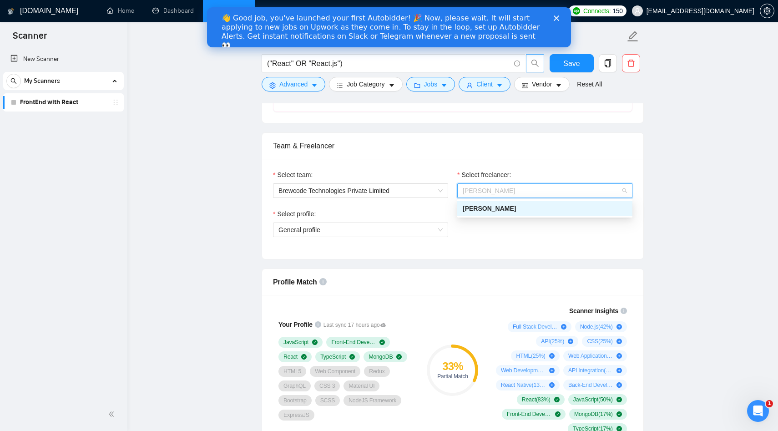
click at [483, 205] on span "[PERSON_NAME]" at bounding box center [488, 208] width 53 height 7
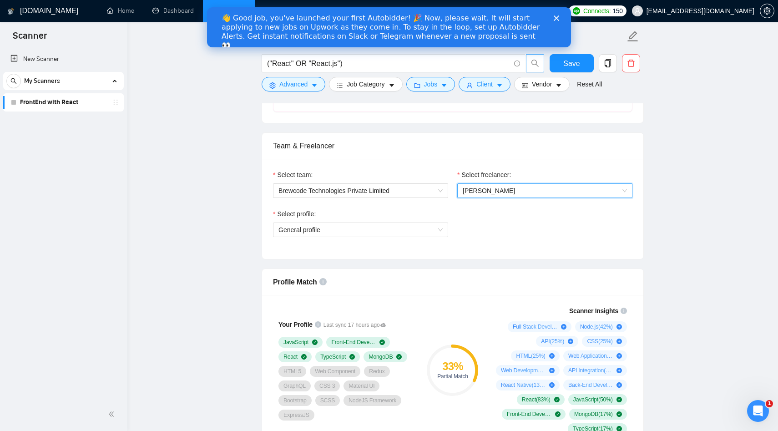
click at [501, 240] on div "Select profile: General profile" at bounding box center [452, 228] width 368 height 39
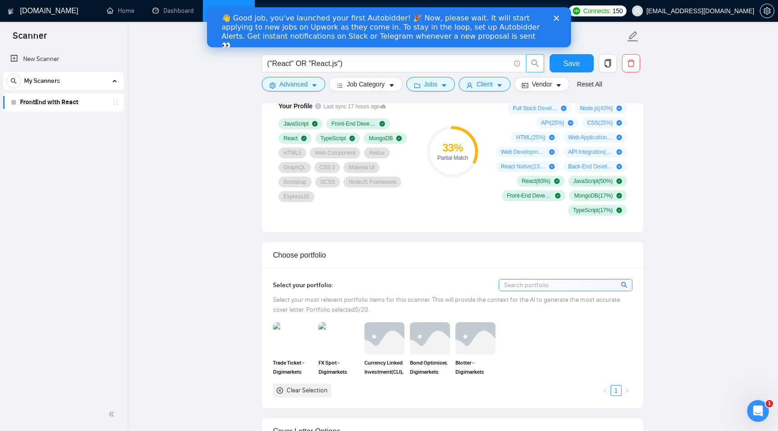
scroll to position [647, 0]
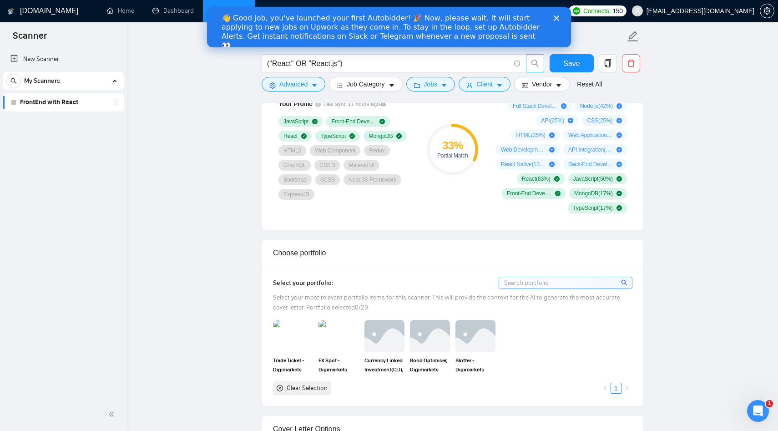
click at [279, 391] on div "Clear Selection" at bounding box center [302, 388] width 58 height 14
click at [292, 385] on div "Clear Selection" at bounding box center [306, 388] width 41 height 10
click at [345, 348] on img at bounding box center [338, 336] width 38 height 30
click at [342, 344] on div at bounding box center [338, 336] width 38 height 30
click at [559, 286] on input at bounding box center [565, 282] width 133 height 11
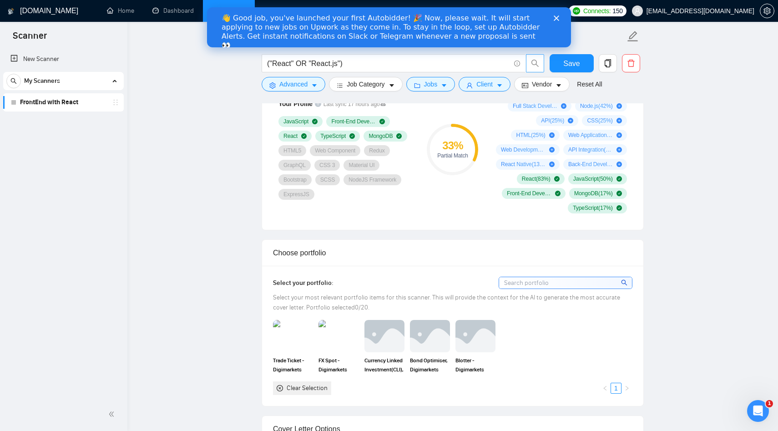
click at [327, 263] on div "Choose portfolio" at bounding box center [452, 253] width 359 height 26
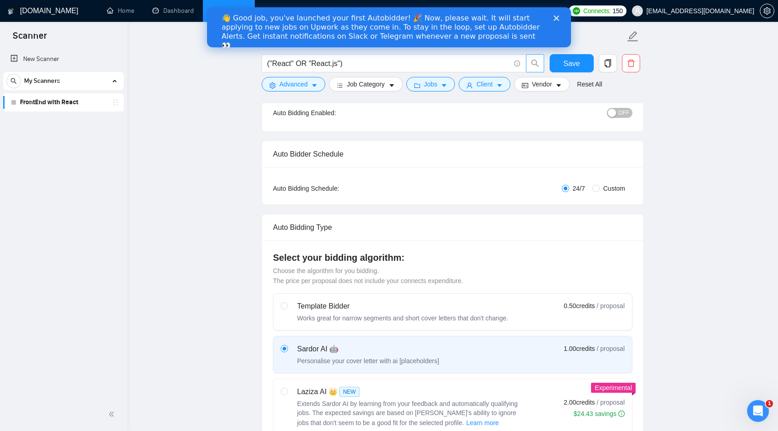
scroll to position [0, 0]
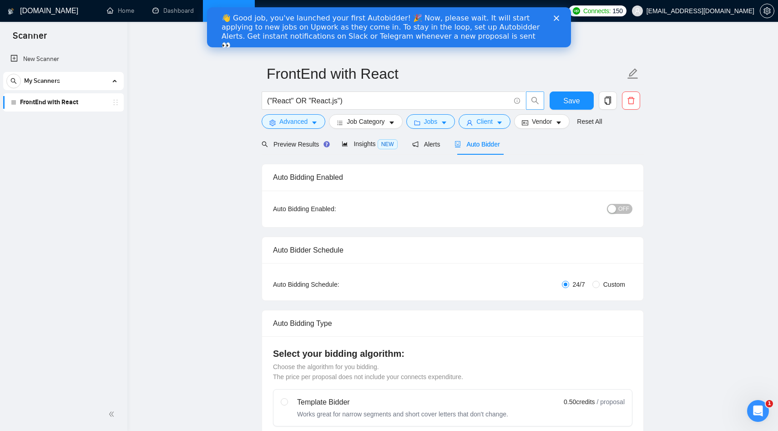
click at [557, 20] on icon "Close" at bounding box center [555, 17] width 5 height 5
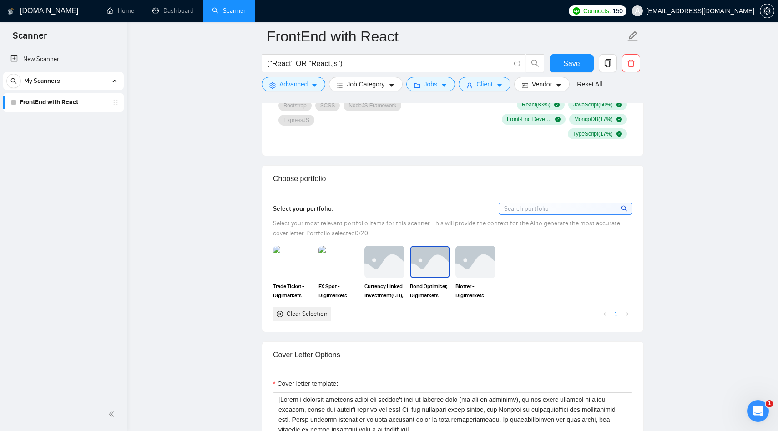
scroll to position [723, 0]
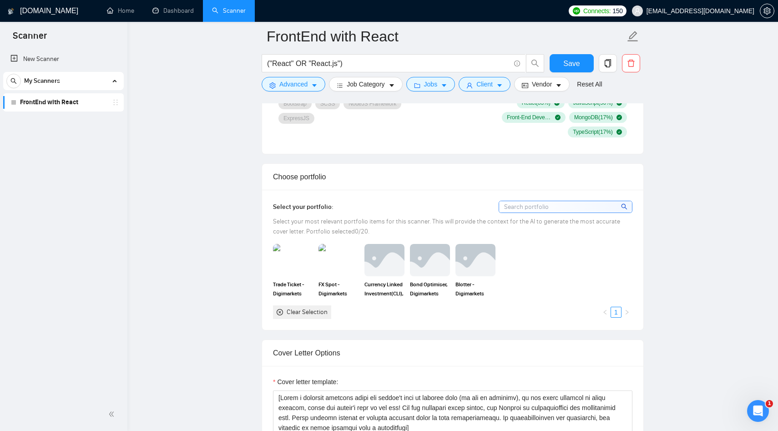
click at [277, 313] on icon "close-circle" at bounding box center [279, 312] width 6 height 6
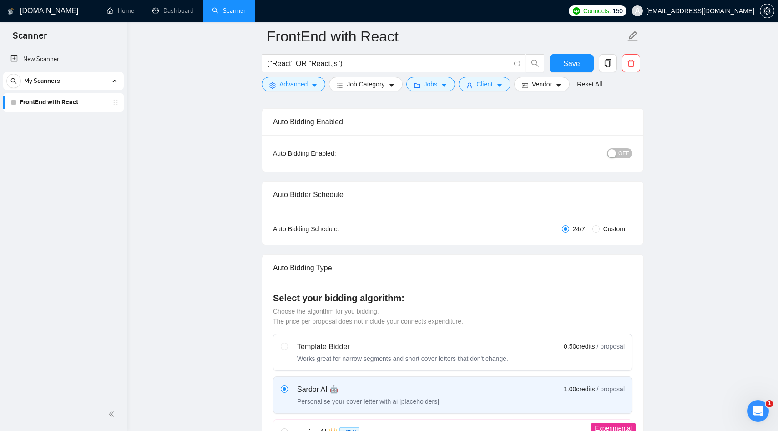
scroll to position [0, 0]
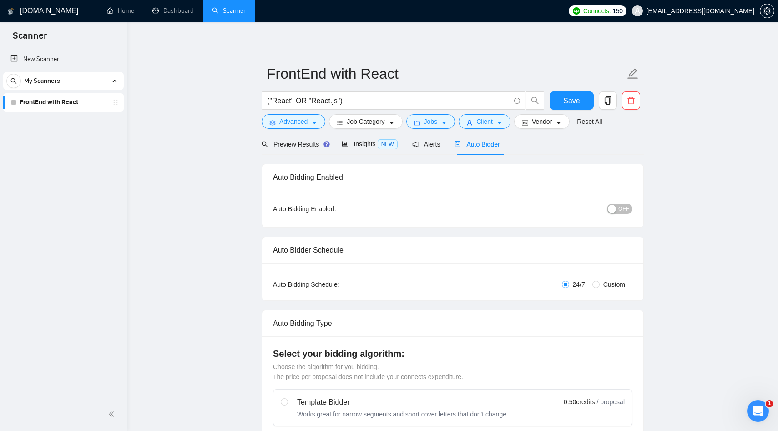
click at [542, 125] on span "Vendor" at bounding box center [542, 121] width 20 height 10
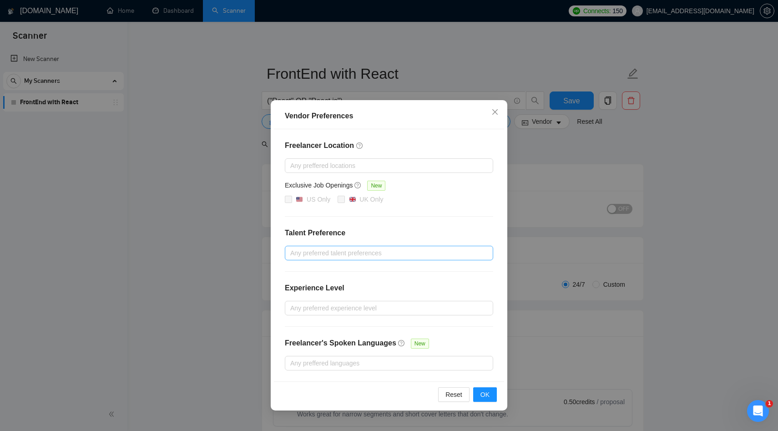
click at [330, 254] on div at bounding box center [384, 252] width 195 height 11
click at [309, 298] on span "Only Agencies" at bounding box center [321, 299] width 41 height 7
click at [296, 298] on input "Only Agencies" at bounding box center [293, 299] width 6 height 6
checkbox input "true"
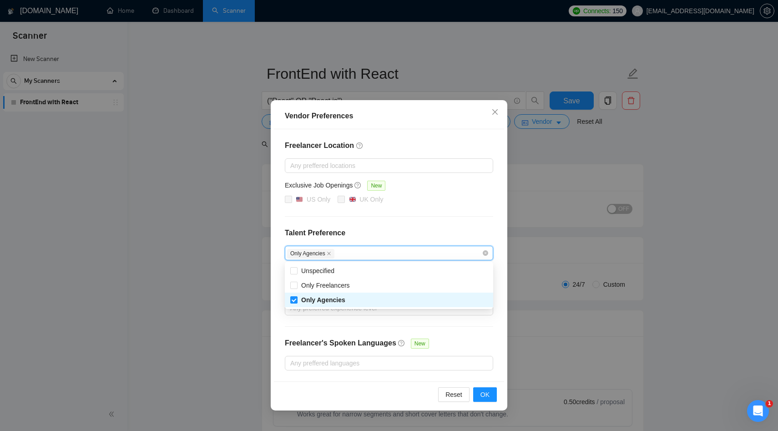
click at [373, 211] on div "Freelancer Location Any preffered locations Exclusive Job Openings New US Only …" at bounding box center [389, 255] width 230 height 252
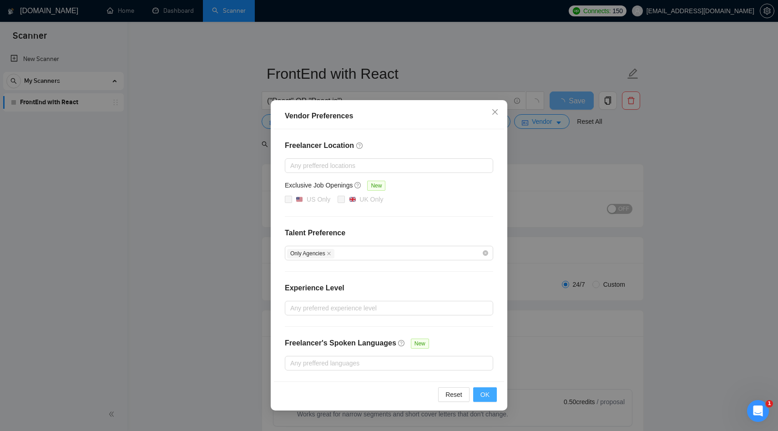
click at [479, 396] on button "OK" at bounding box center [485, 394] width 24 height 15
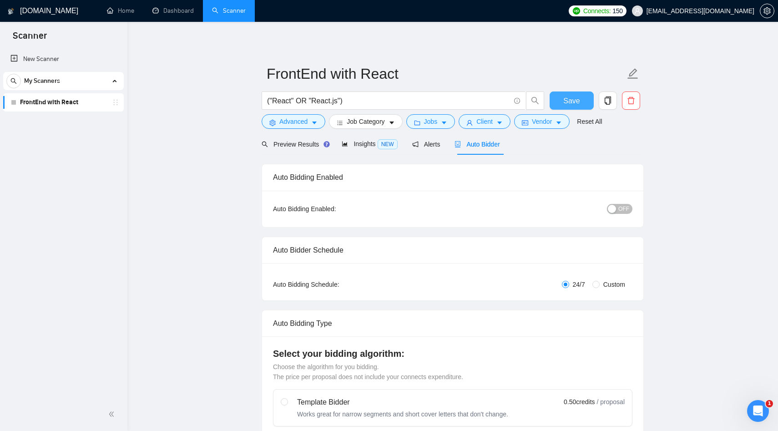
click at [571, 100] on span "Save" at bounding box center [571, 100] width 16 height 11
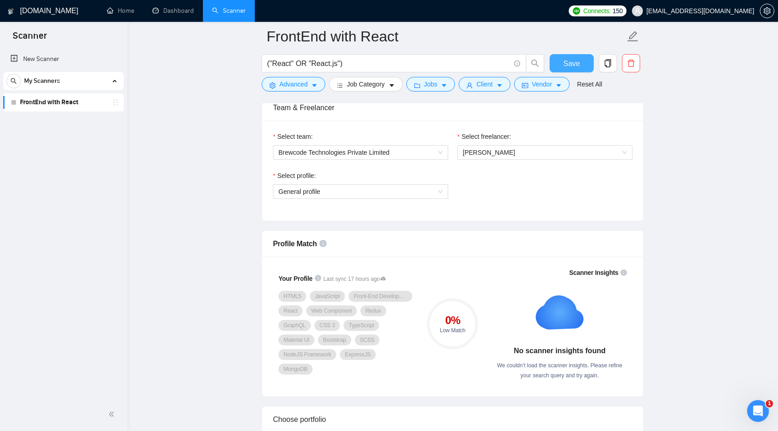
scroll to position [462, 0]
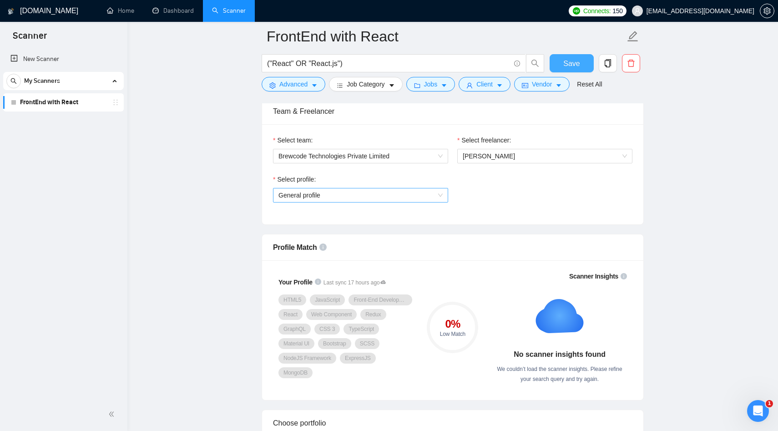
click at [417, 191] on span "General profile" at bounding box center [360, 195] width 164 height 14
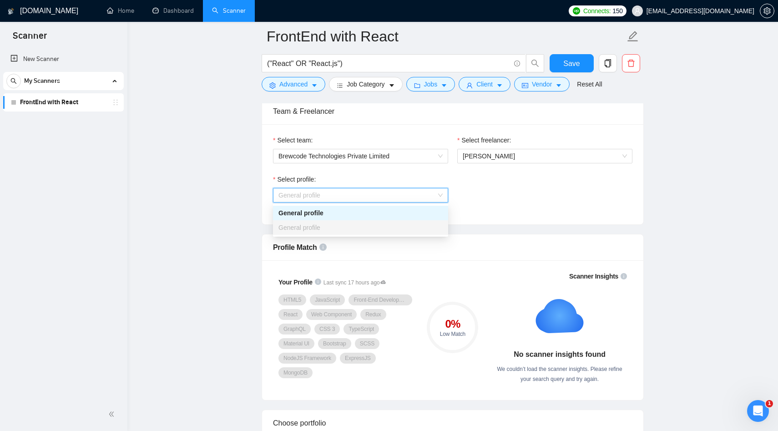
click at [381, 216] on div "General profile" at bounding box center [360, 213] width 164 height 10
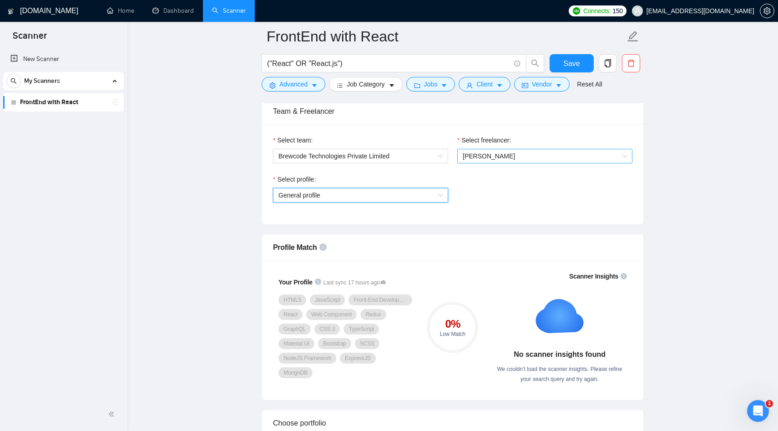
click at [542, 150] on span "[PERSON_NAME]" at bounding box center [544, 156] width 164 height 14
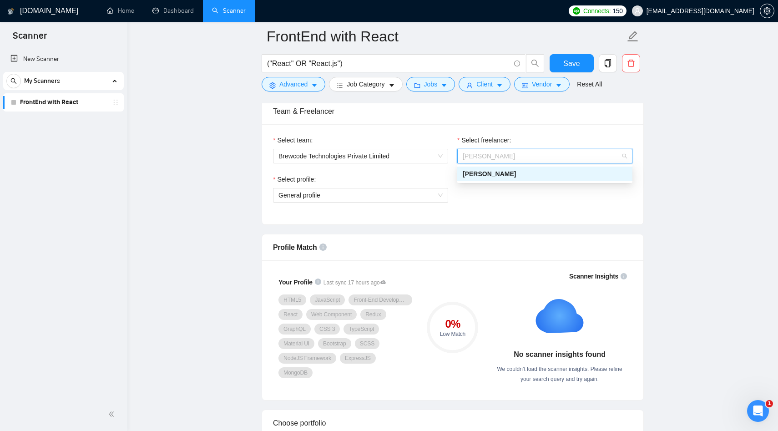
click at [509, 175] on span "[PERSON_NAME]" at bounding box center [488, 173] width 53 height 7
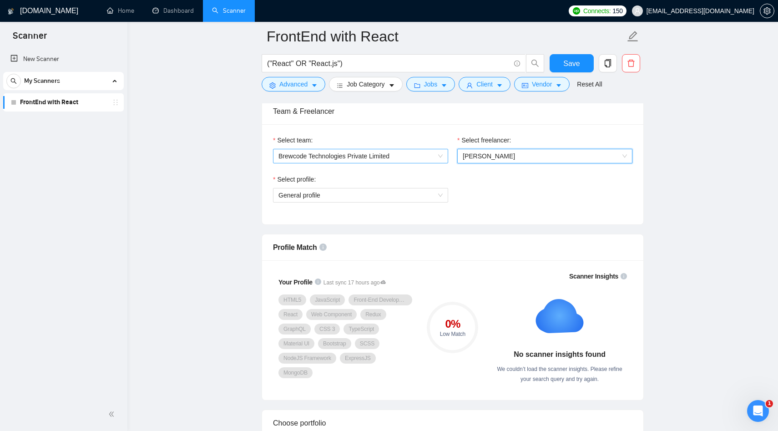
click at [425, 158] on span "Brewcode Technologies Private Limited" at bounding box center [360, 156] width 164 height 14
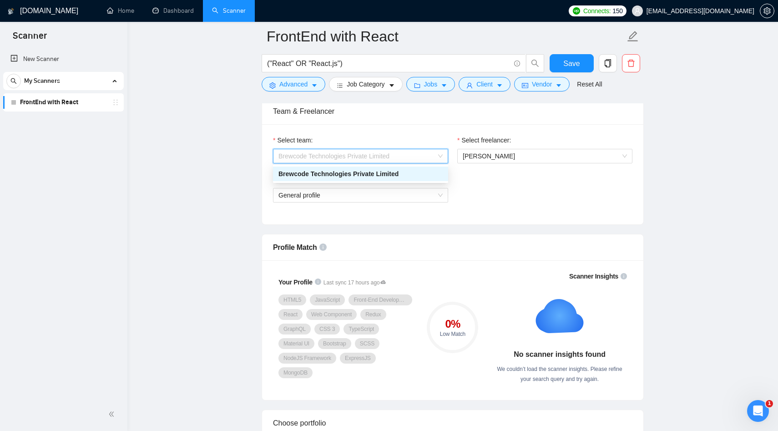
click at [394, 172] on div "Brewcode Technologies Private Limited" at bounding box center [360, 174] width 164 height 10
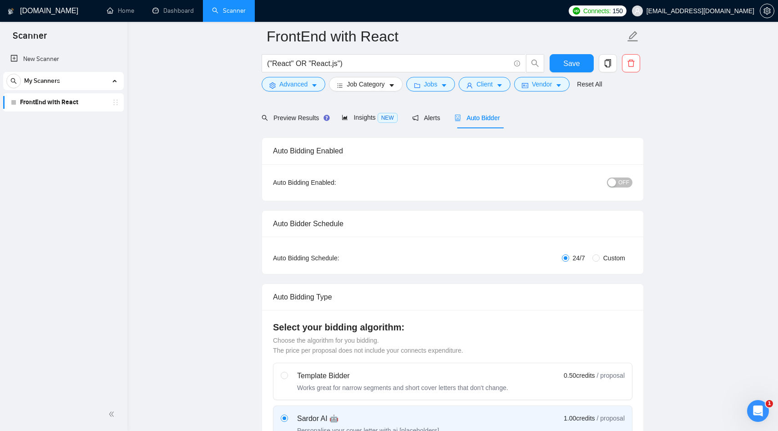
scroll to position [0, 0]
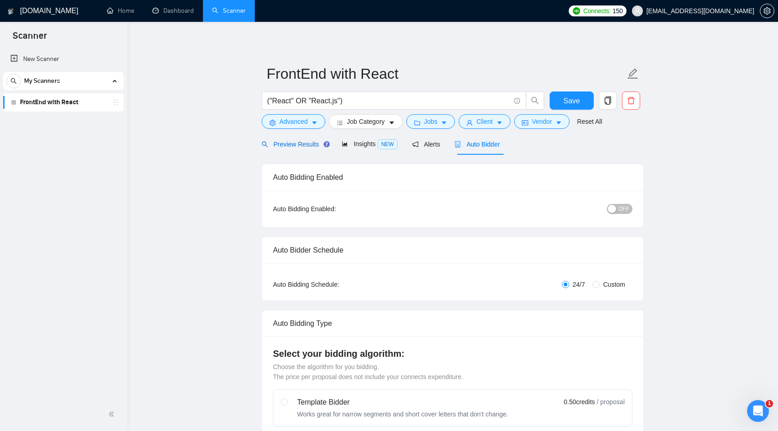
click at [309, 139] on div "Preview Results" at bounding box center [293, 144] width 65 height 10
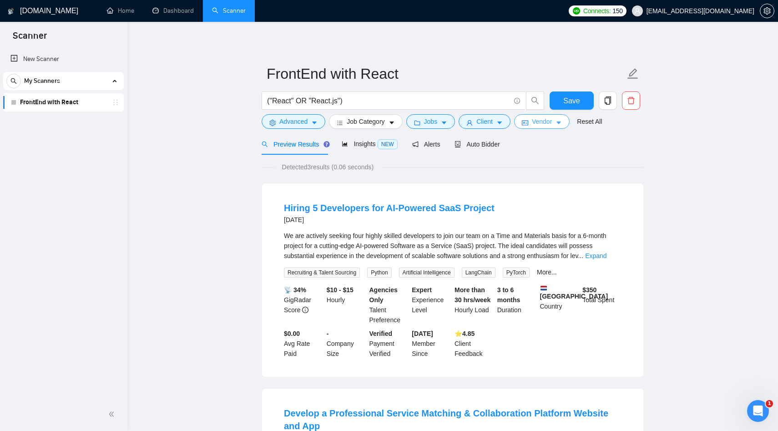
click at [562, 121] on icon "caret-down" at bounding box center [558, 123] width 6 height 6
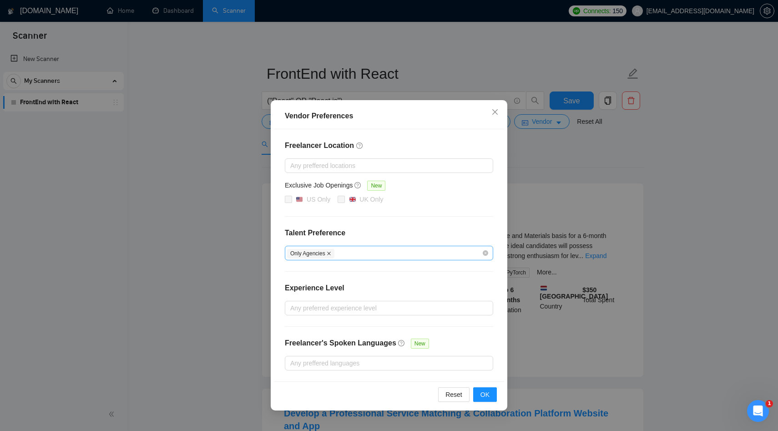
click at [330, 254] on icon "close" at bounding box center [328, 253] width 5 height 5
click at [480, 393] on button "OK" at bounding box center [485, 394] width 24 height 15
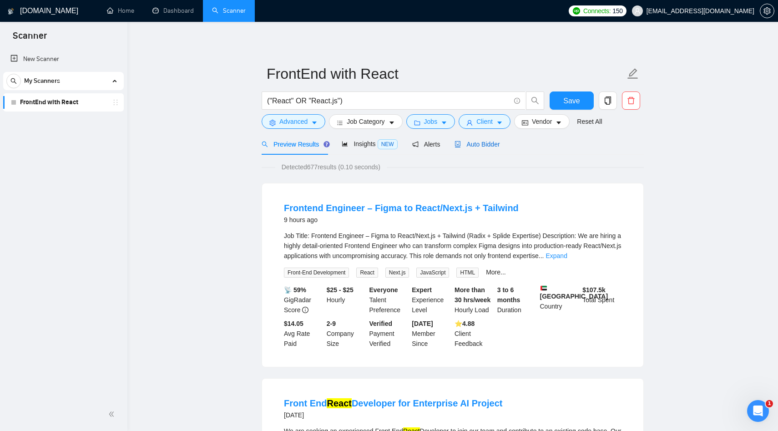
click at [499, 146] on span "Auto Bidder" at bounding box center [476, 144] width 45 height 7
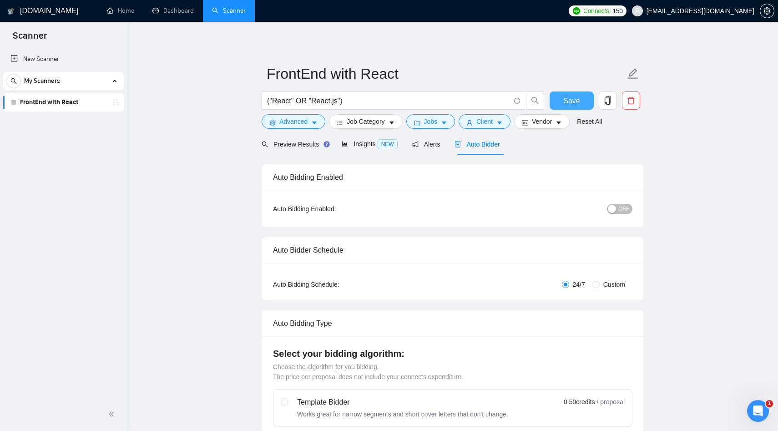
click at [575, 103] on span "Save" at bounding box center [571, 100] width 16 height 11
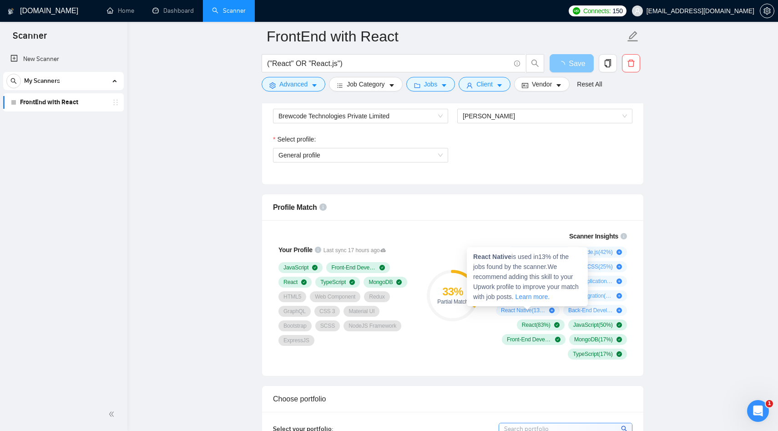
scroll to position [383, 0]
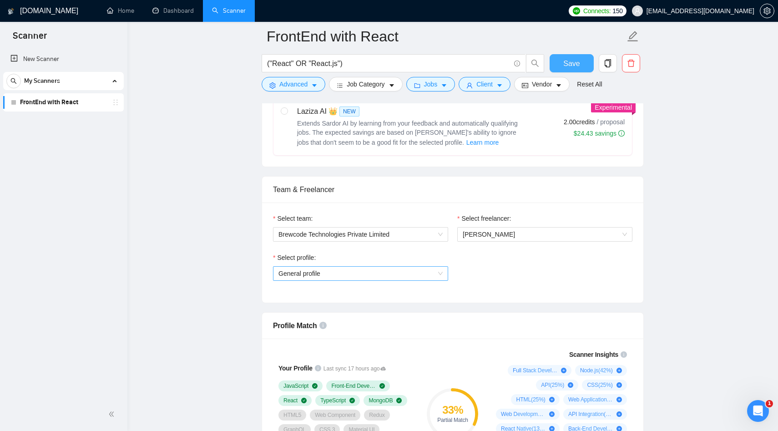
click at [420, 275] on span "General profile" at bounding box center [360, 273] width 164 height 14
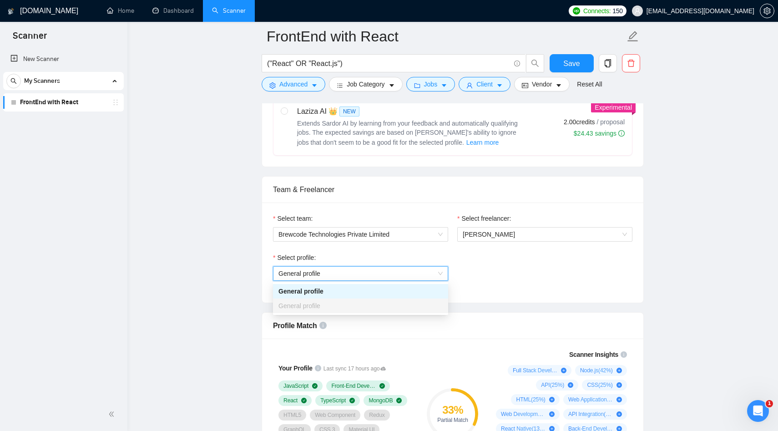
click at [420, 275] on span "General profile" at bounding box center [360, 273] width 164 height 14
click at [488, 276] on div "Select profile: General profile General profile" at bounding box center [452, 271] width 368 height 39
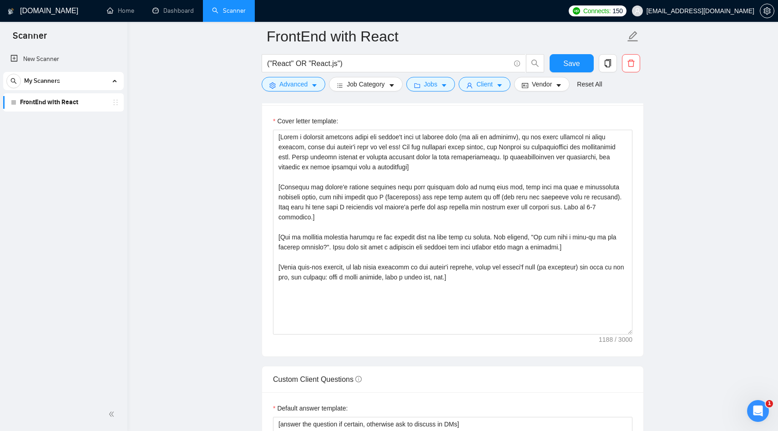
scroll to position [984, 0]
click at [216, 192] on main "FrontEnd with React ("React" OR "React.js") Save Advanced Job Category Jobs Cli…" at bounding box center [452, 263] width 621 height 2421
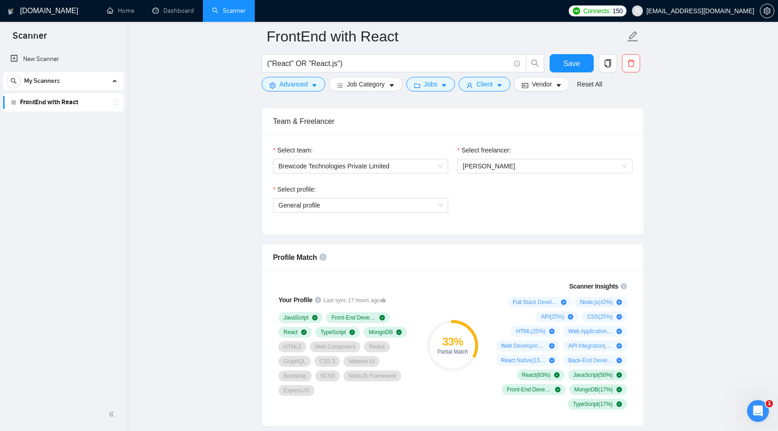
scroll to position [451, 0]
